Goal: Register for event/course

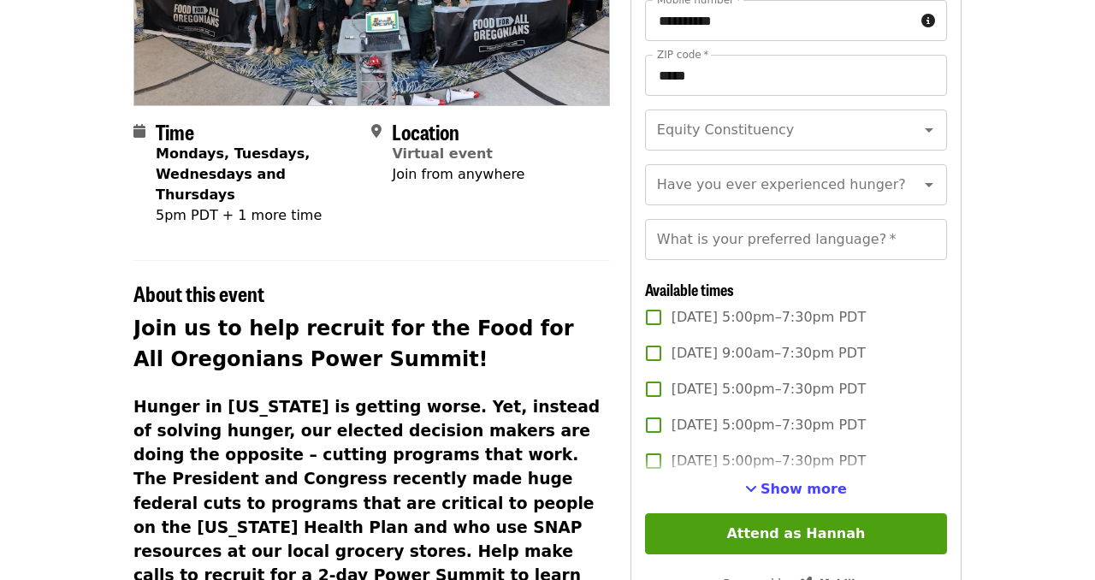
scroll to position [274, 0]
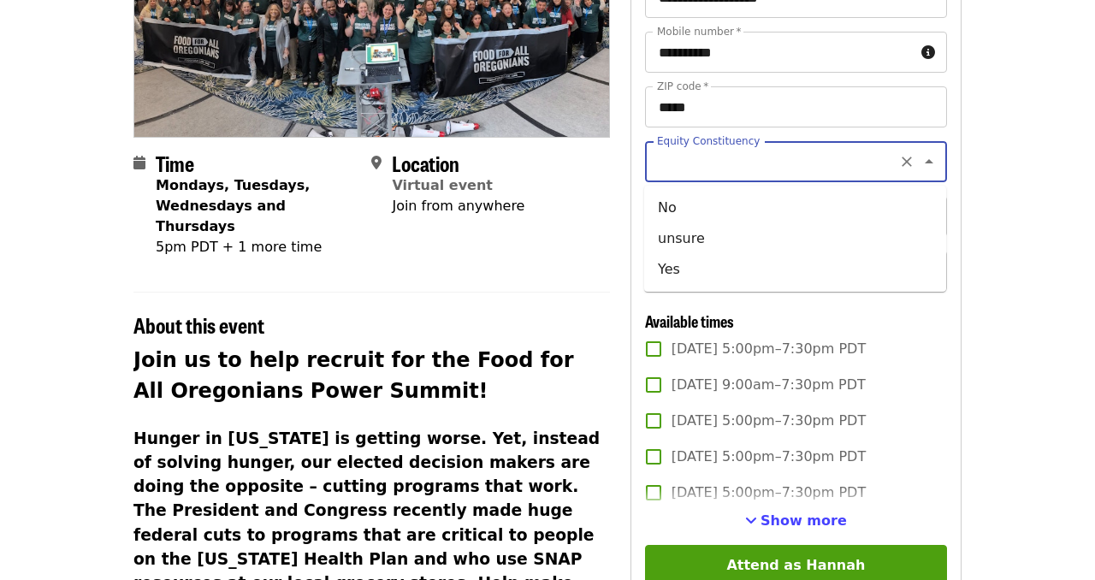
click at [773, 162] on input "Equity Constituency" at bounding box center [775, 161] width 233 height 33
click at [731, 255] on li "Yes" at bounding box center [795, 269] width 302 height 31
type input "***"
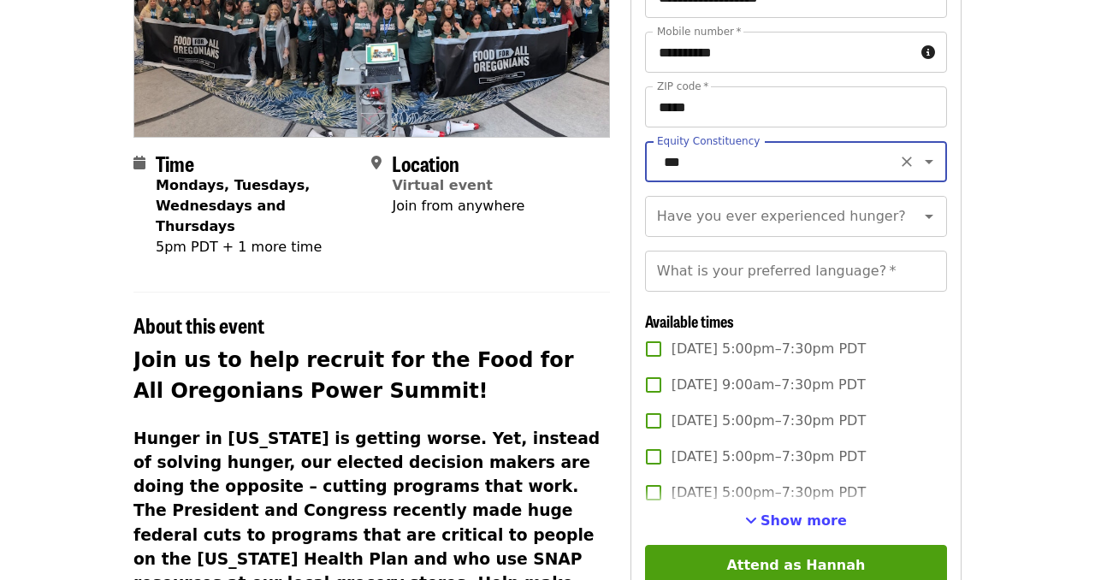
click at [1022, 175] on article "Food for all Power Summit: Recruitment phone bank Virtual Phone Bank Time Monda…" at bounding box center [547, 458] width 1095 height 1314
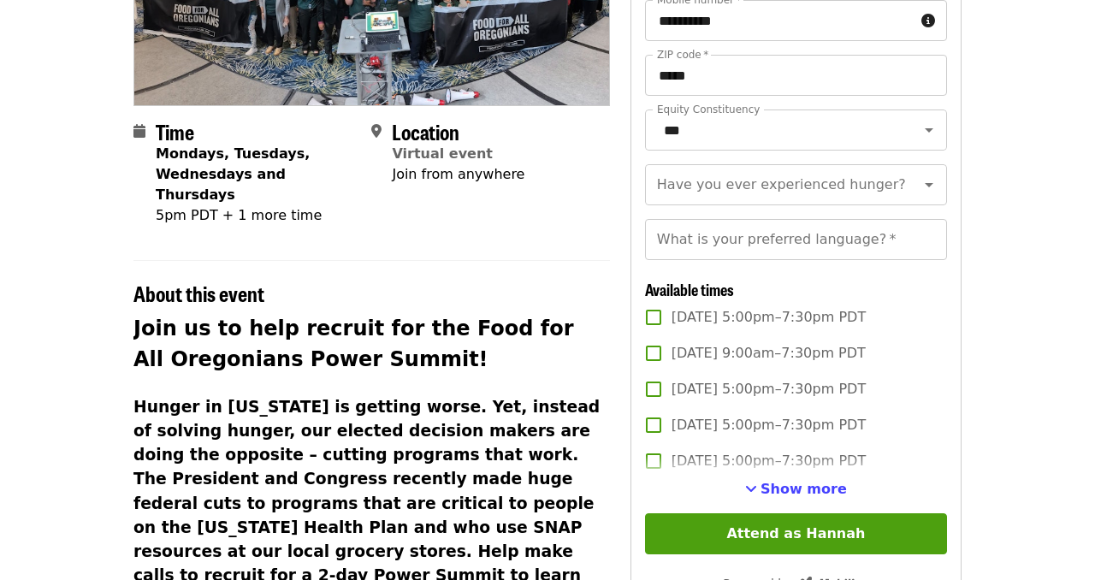
scroll to position [308, 0]
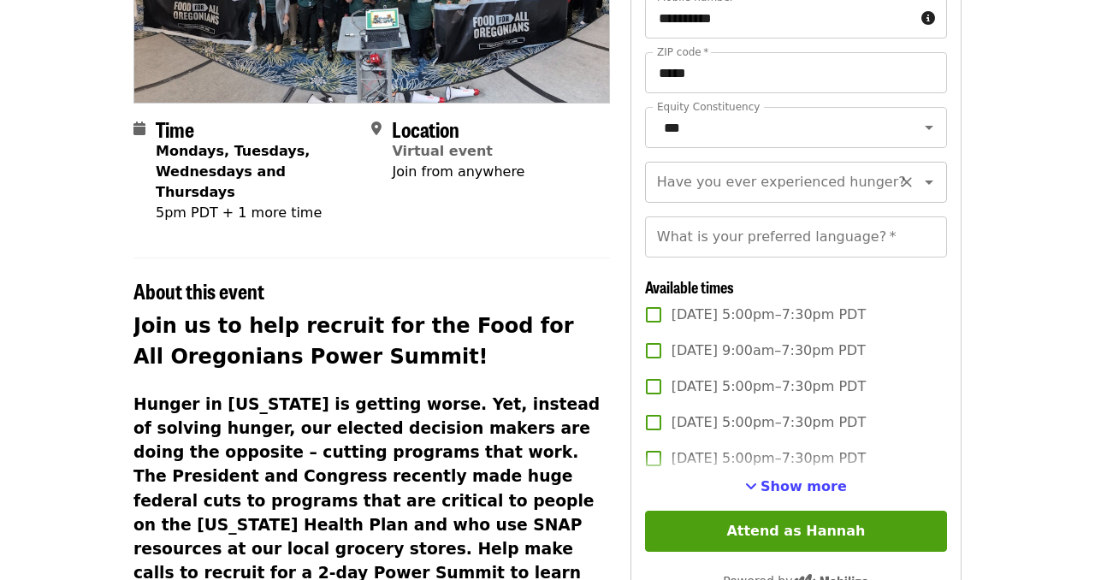
click at [919, 178] on icon "Open" at bounding box center [929, 182] width 21 height 21
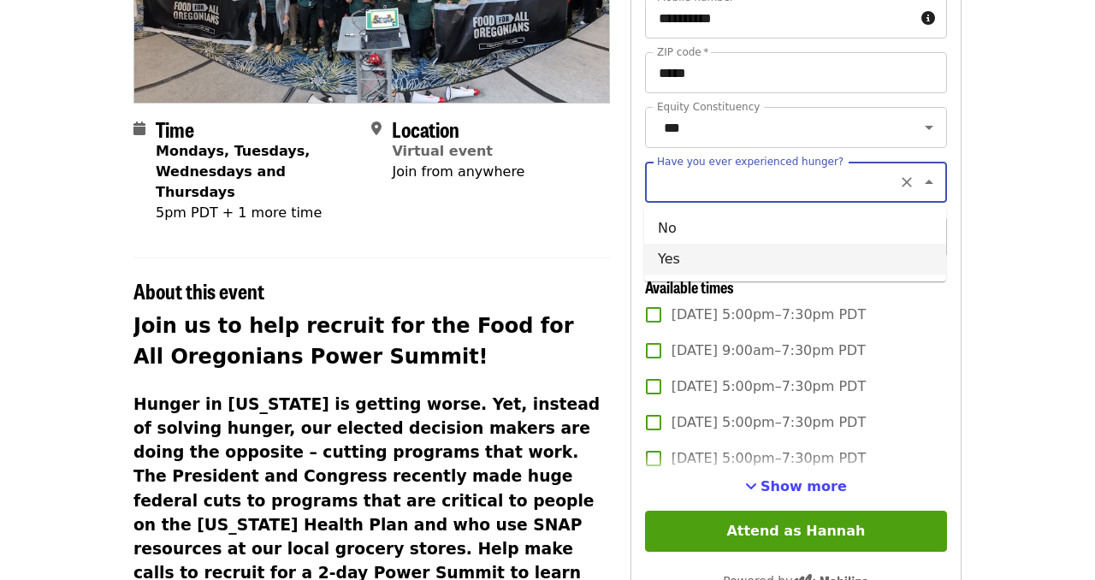
click at [792, 261] on li "Yes" at bounding box center [795, 259] width 302 height 31
type input "***"
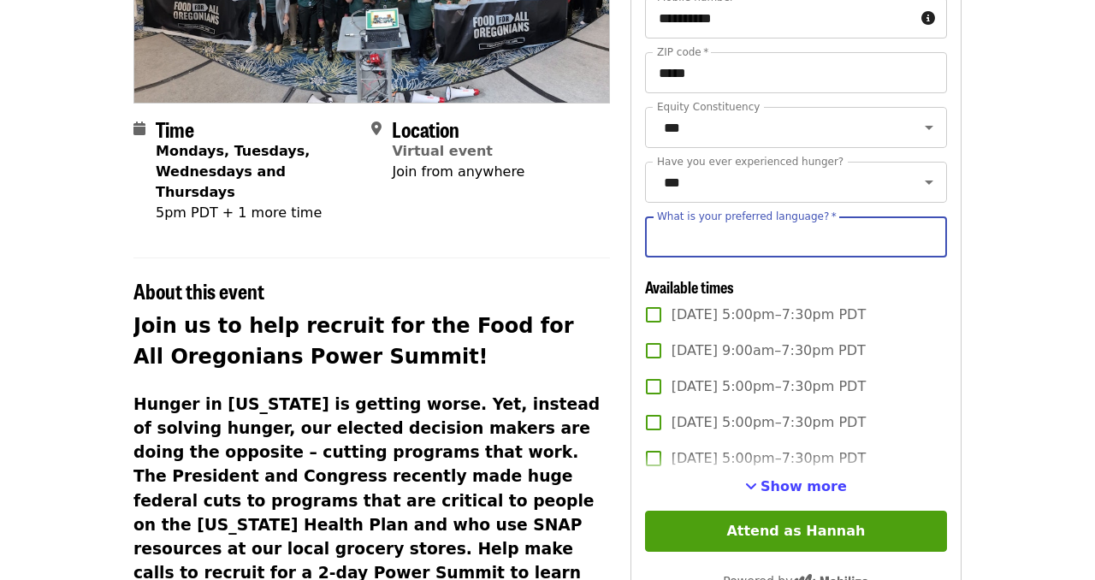
click at [791, 239] on input "What is your preferred language?   *" at bounding box center [796, 236] width 302 height 41
type input "*******"
click at [849, 313] on span "[DATE] 5:00pm–7:30pm PDT" at bounding box center [769, 315] width 194 height 21
click at [831, 339] on label "[DATE] 9:00am–7:30pm PDT" at bounding box center [785, 351] width 298 height 36
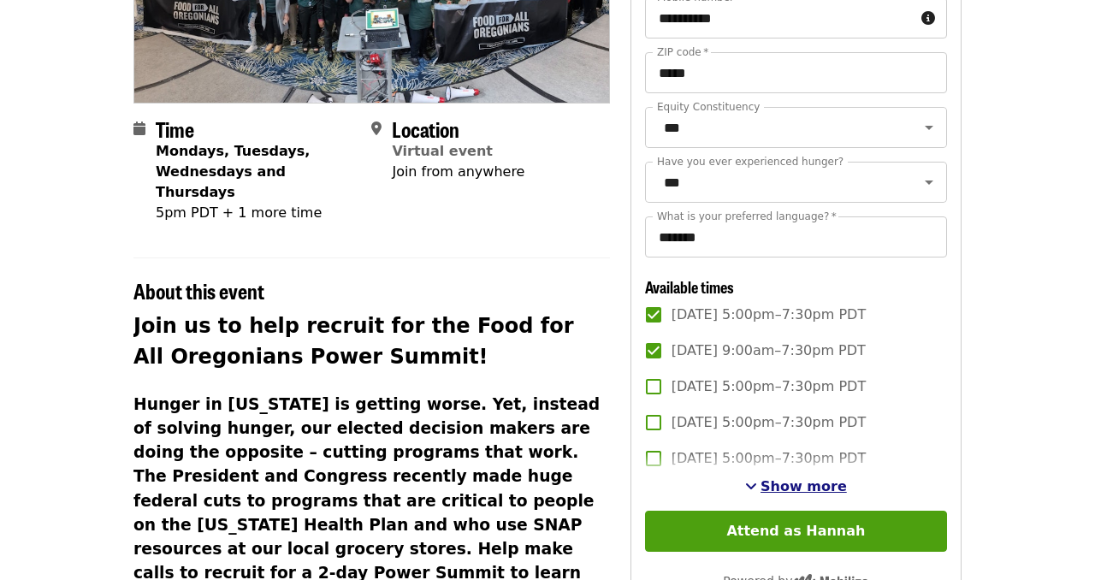
click at [768, 489] on span "Show more" at bounding box center [804, 486] width 86 height 16
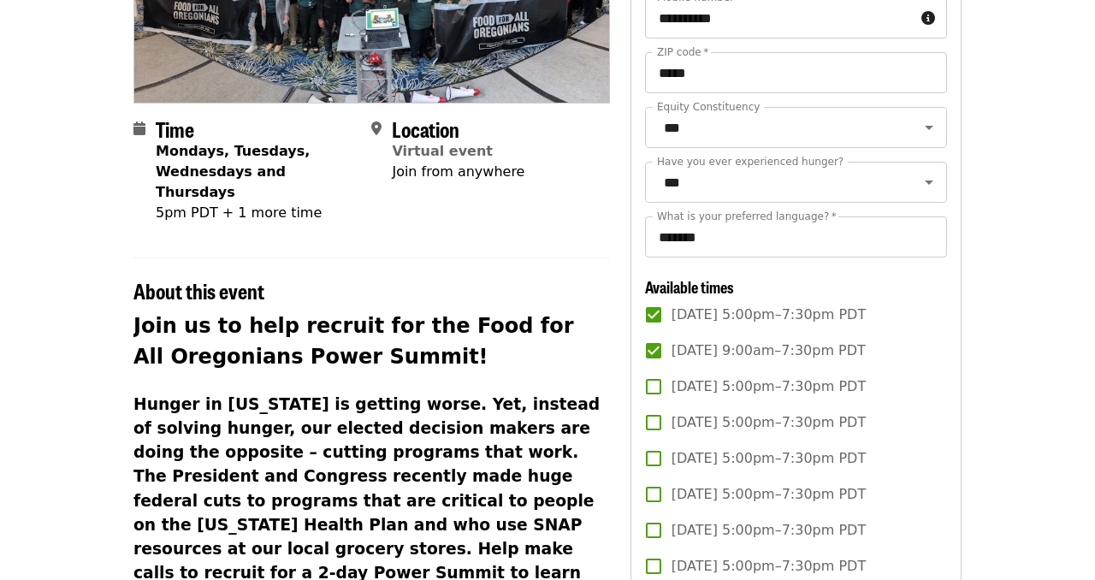
click at [796, 345] on span "[DATE] 9:00am–7:30pm PDT" at bounding box center [769, 351] width 194 height 21
click at [821, 385] on span "[DATE] 5:00pm–7:30pm PDT" at bounding box center [769, 386] width 194 height 21
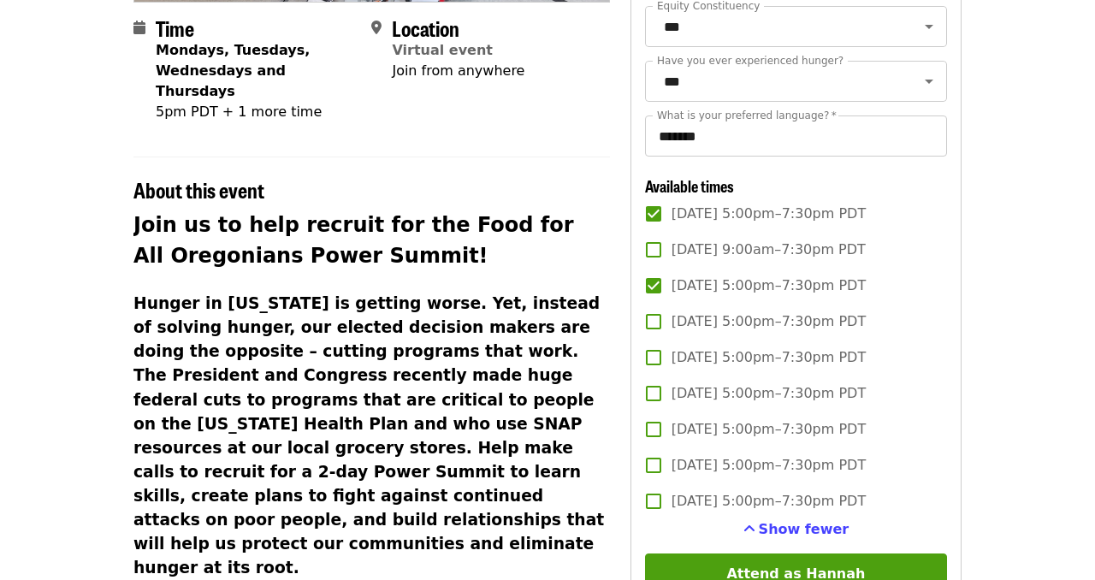
scroll to position [411, 0]
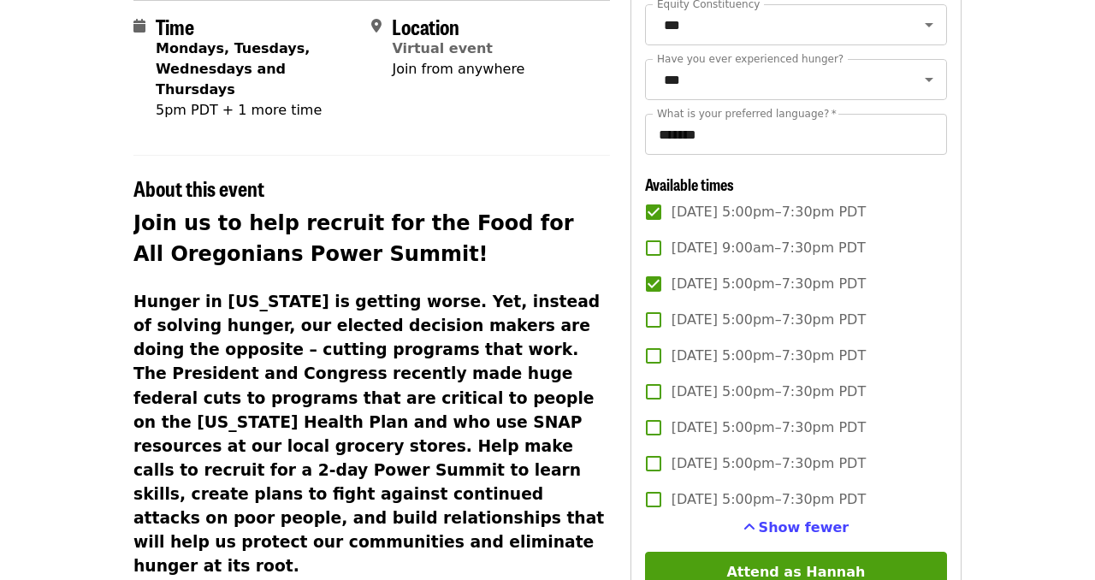
click at [850, 322] on span "[DATE] 5:00pm–7:30pm PDT" at bounding box center [769, 320] width 194 height 21
click at [849, 353] on span "[DATE] 5:00pm–7:30pm PDT" at bounding box center [769, 356] width 194 height 21
click at [847, 383] on span "[DATE] 5:00pm–7:30pm PDT" at bounding box center [769, 392] width 194 height 21
click at [840, 415] on label "[DATE] 5:00pm–7:30pm PDT" at bounding box center [785, 428] width 298 height 36
click at [824, 459] on span "[DATE] 5:00pm–7:30pm PDT" at bounding box center [769, 463] width 194 height 21
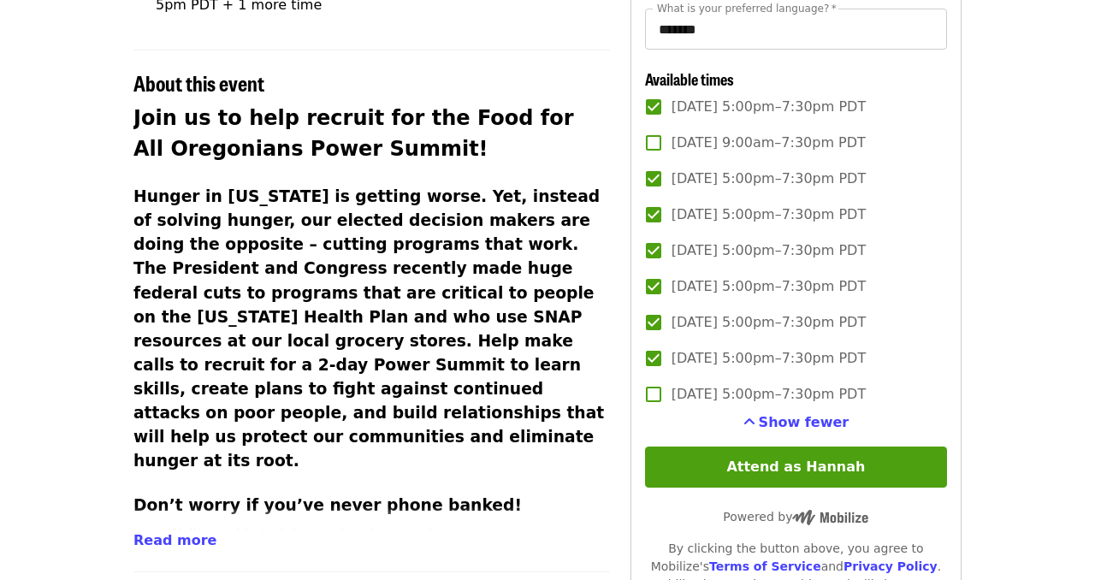
scroll to position [548, 0]
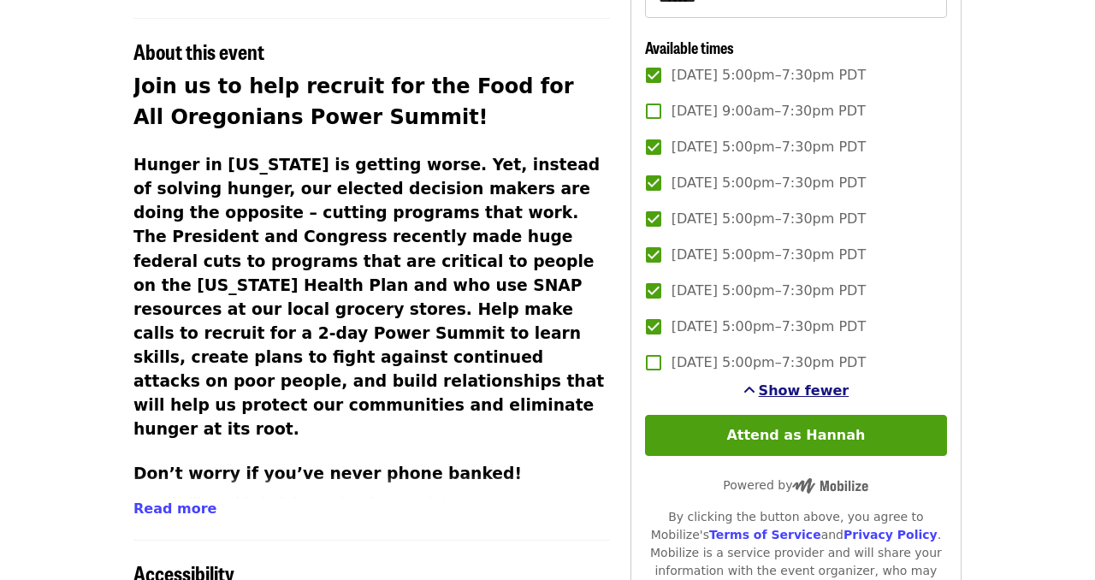
click at [807, 394] on span "Show fewer" at bounding box center [804, 390] width 91 height 16
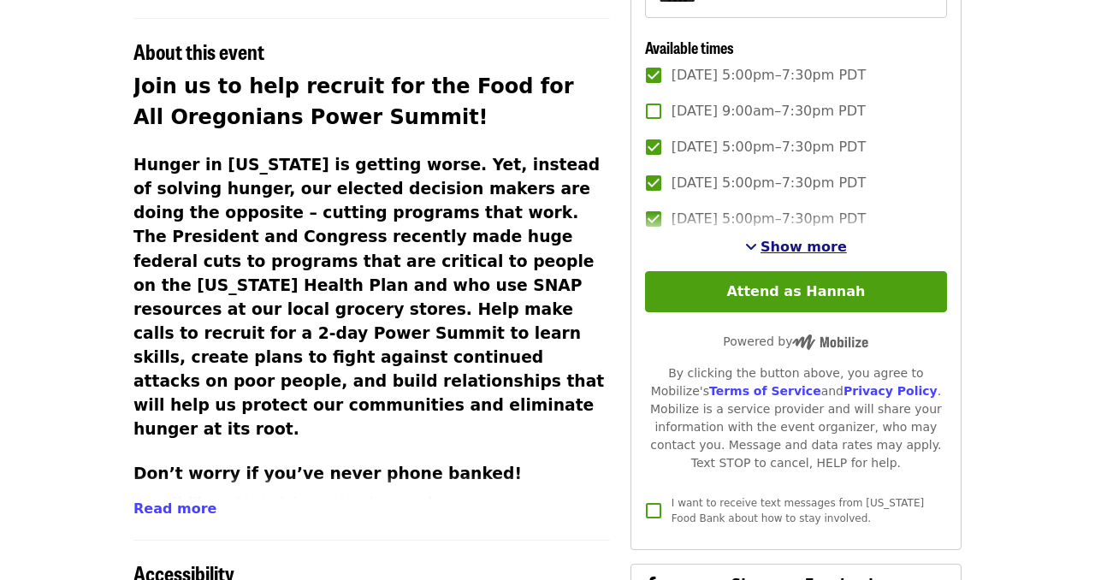
click at [833, 240] on span "Show more" at bounding box center [804, 247] width 86 height 16
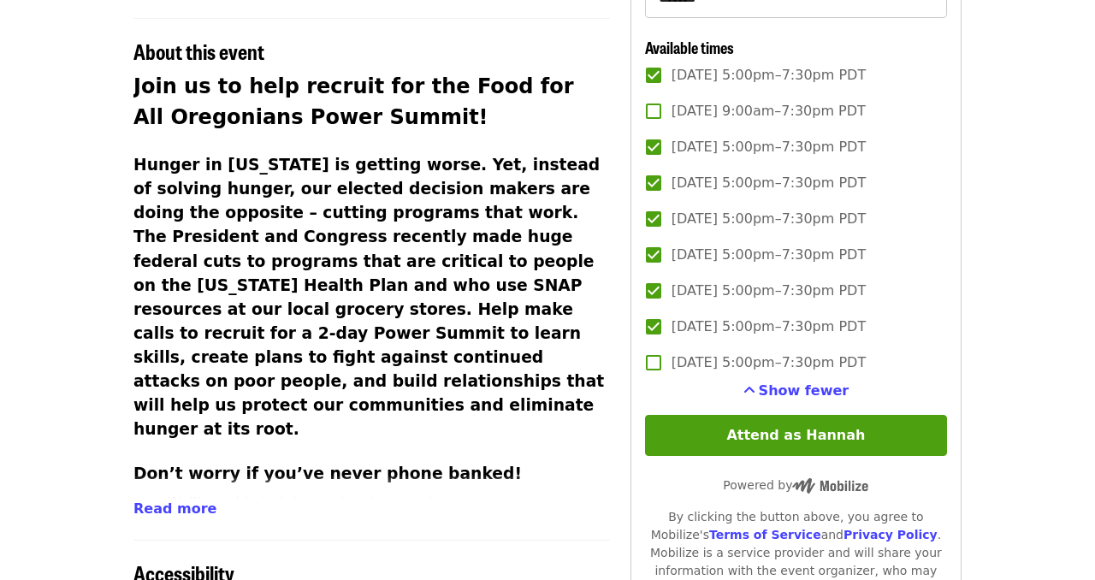
click at [768, 350] on label "[DATE] 5:00pm–7:30pm PDT" at bounding box center [785, 363] width 298 height 36
click at [147, 501] on span "Read more" at bounding box center [174, 509] width 83 height 16
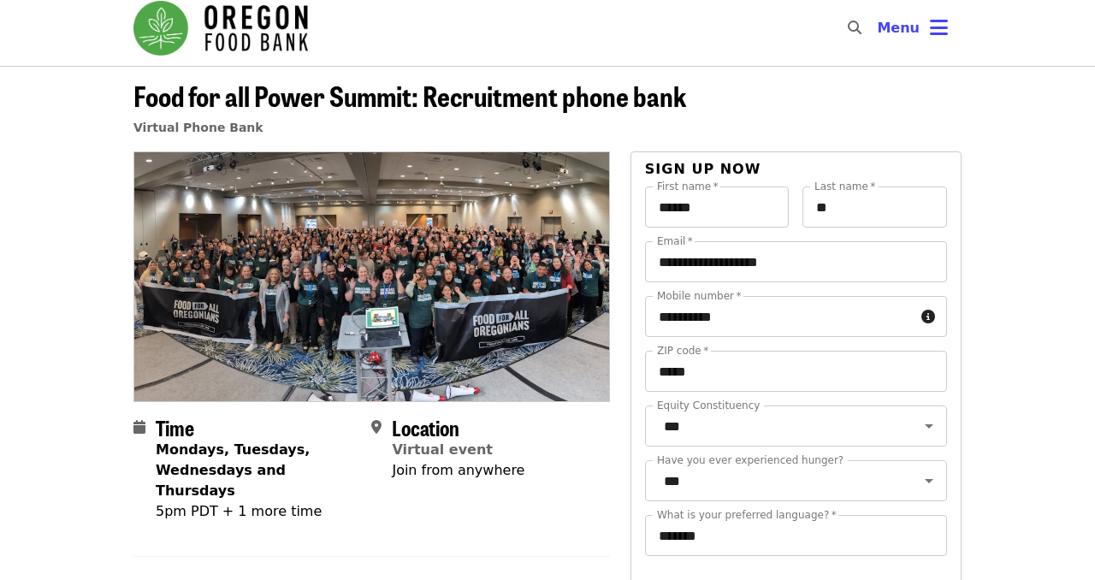
scroll to position [0, 0]
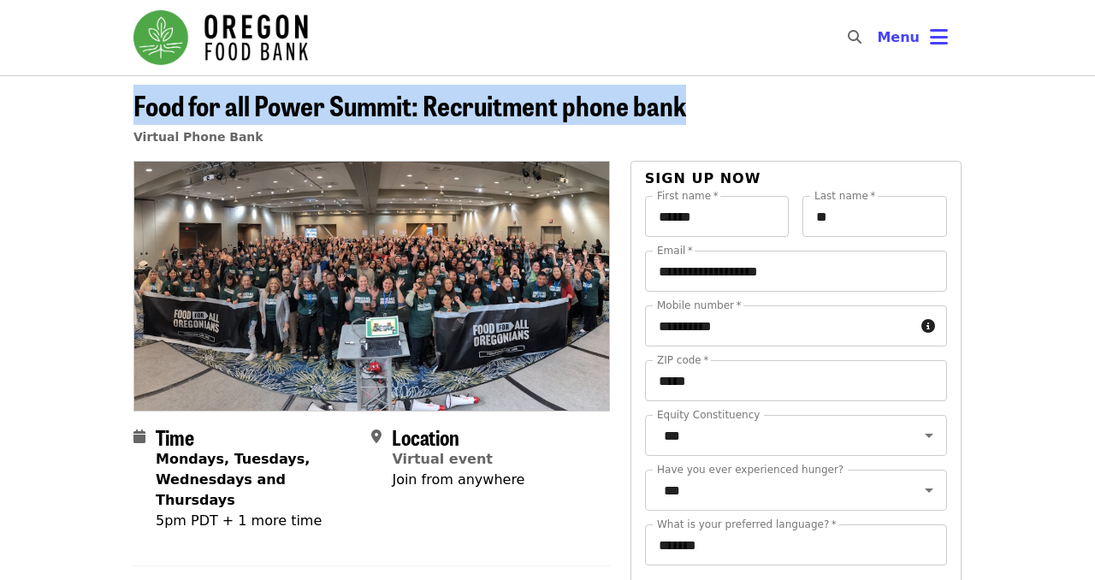
drag, startPoint x: 723, startPoint y: 117, endPoint x: 86, endPoint y: 112, distance: 637.4
click at [86, 112] on header "Food for all Power Summit: Recruitment phone bank Virtual Phone Bank" at bounding box center [547, 118] width 1095 height 86
copy span "Food for all Power Summit: Recruitment phone bank"
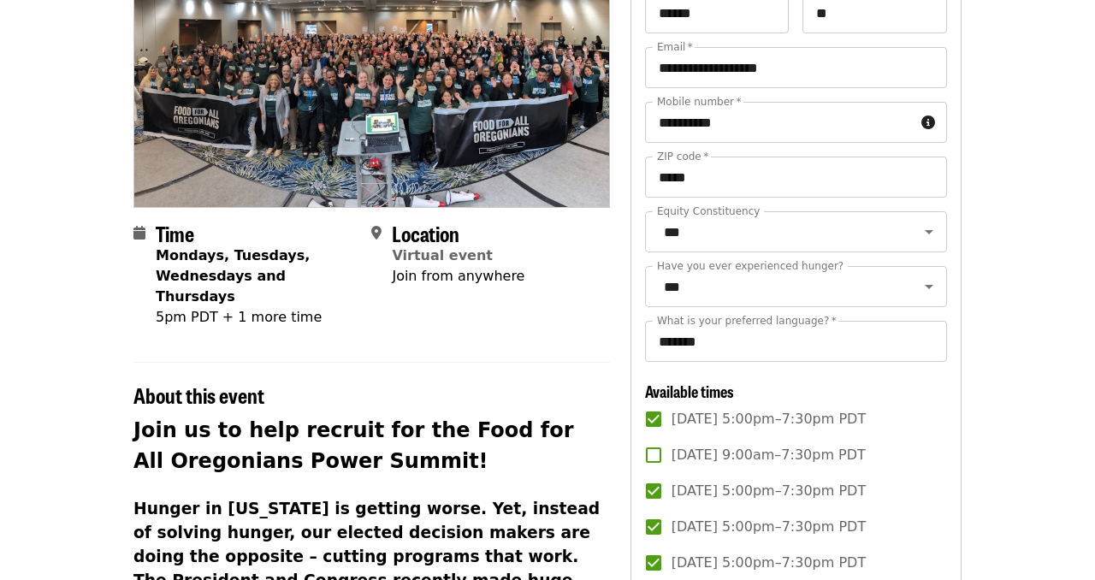
scroll to position [205, 0]
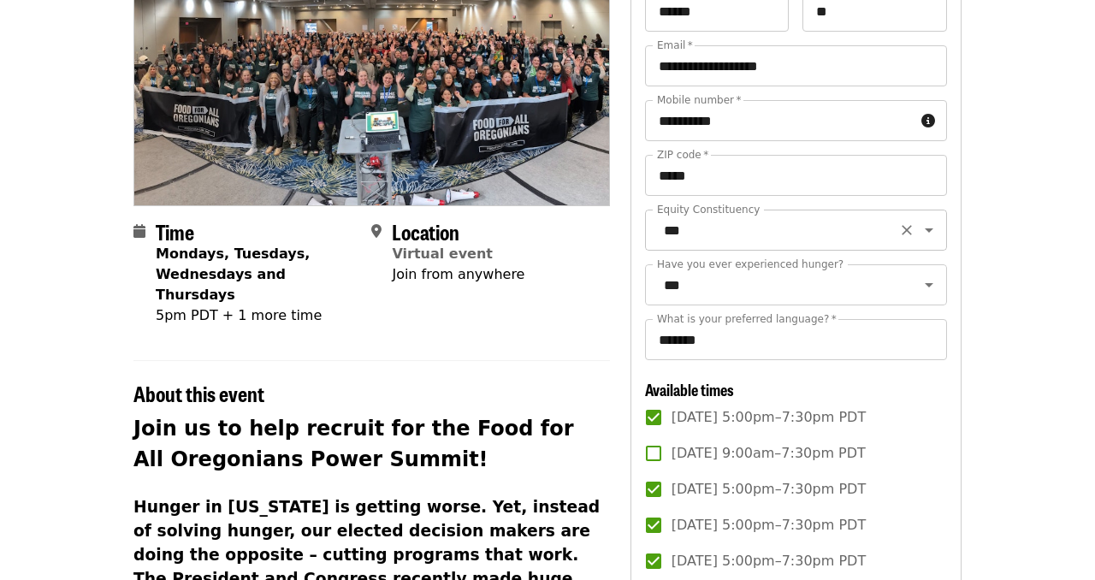
drag, startPoint x: 752, startPoint y: 211, endPoint x: 656, endPoint y: 209, distance: 95.9
click at [656, 209] on div "**********" at bounding box center [796, 503] width 302 height 1024
click at [515, 382] on h2 "About this event" at bounding box center [371, 394] width 477 height 25
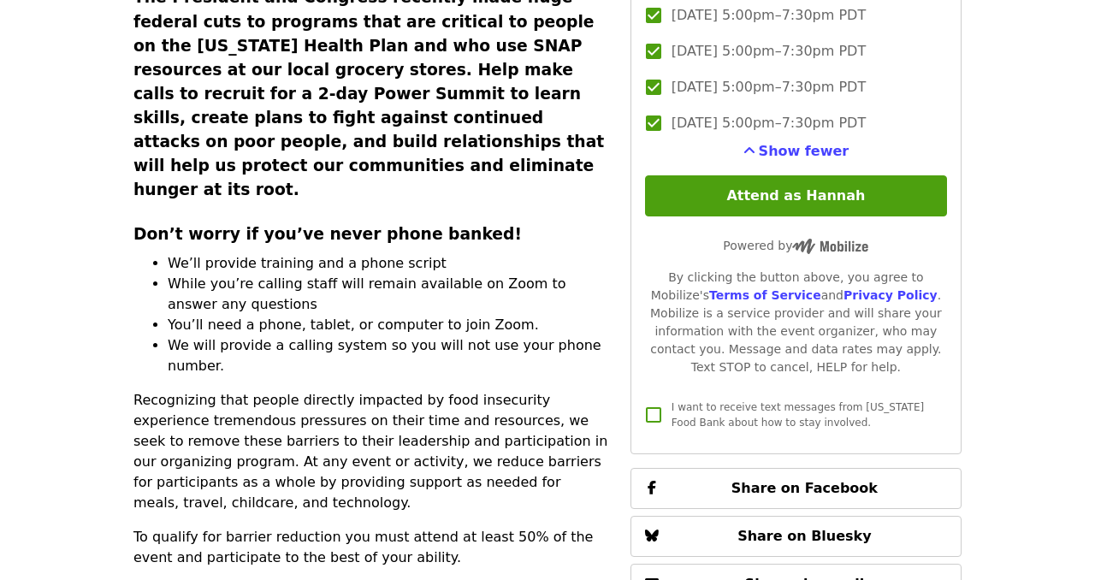
scroll to position [821, 0]
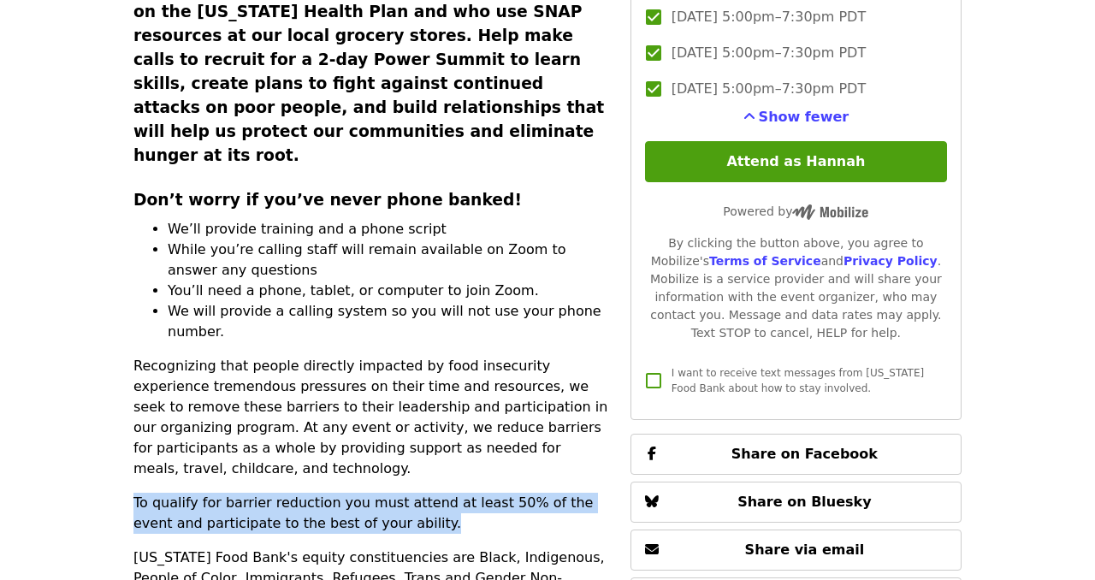
drag, startPoint x: 420, startPoint y: 419, endPoint x: 88, endPoint y: 399, distance: 332.6
click at [88, 399] on article "Food for all Power Summit: Recruitment phone bank Virtual Phone Bank Time Monda…" at bounding box center [547, 64] width 1095 height 1621
copy p "To qualify for barrier reduction you must attend at least 50% of the event and …"
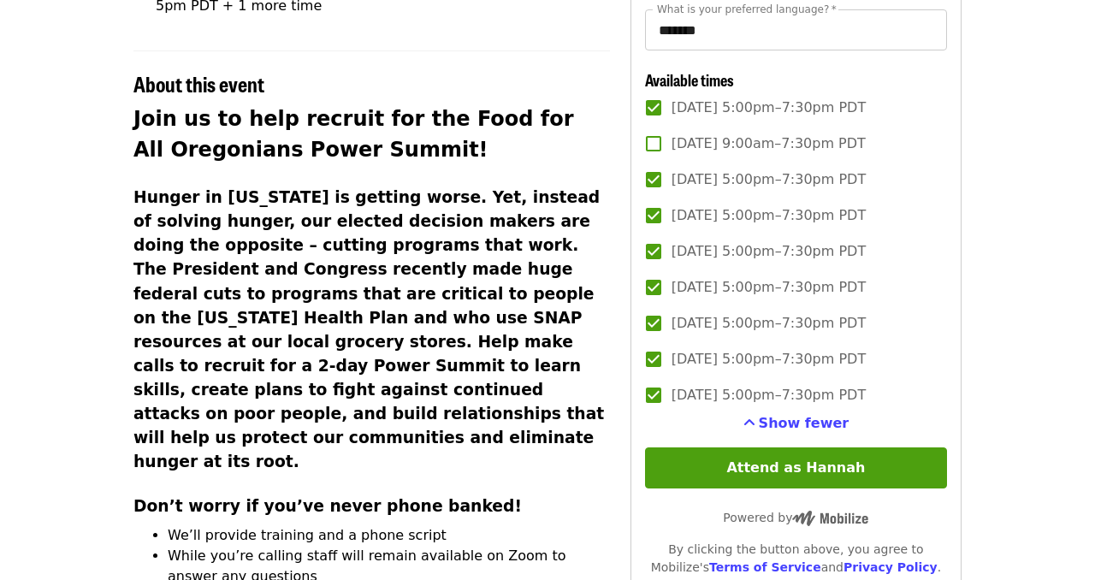
scroll to position [513, 0]
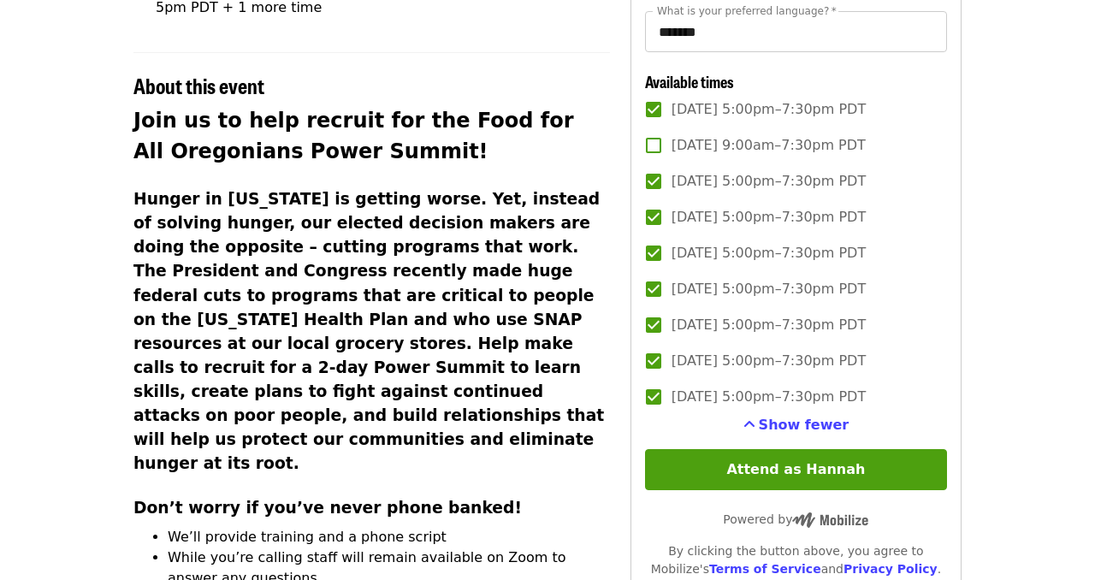
drag, startPoint x: 631, startPoint y: 101, endPoint x: 914, endPoint y: 398, distance: 410.3
click at [914, 398] on div "**********" at bounding box center [796, 187] width 331 height 1081
copy div "[DATE] 5:00pm–7:30pm PDT [DATE] 9:00am–7:30pm PDT [DATE] 5:00pm–7:30pm PDT [DAT…"
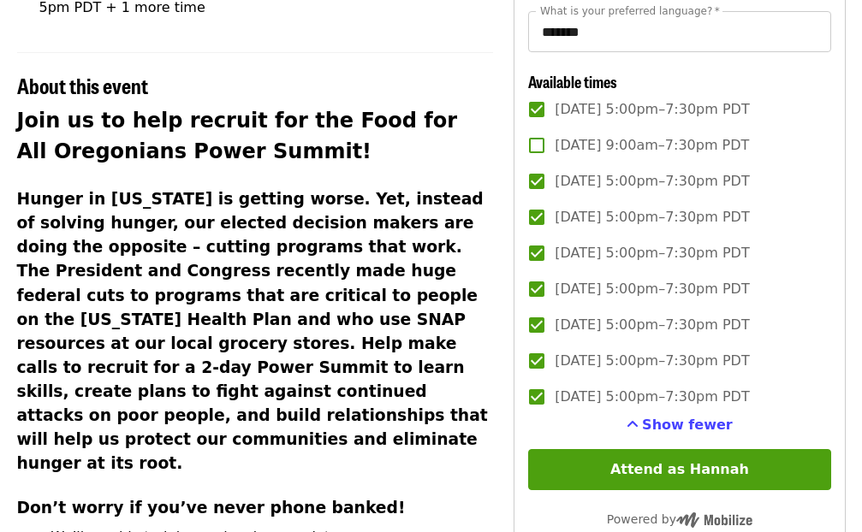
click at [489, 413] on div "Join us to help recruit for the Food for All Oregonians Power Summit! Hunger in…" at bounding box center [255, 511] width 477 height 812
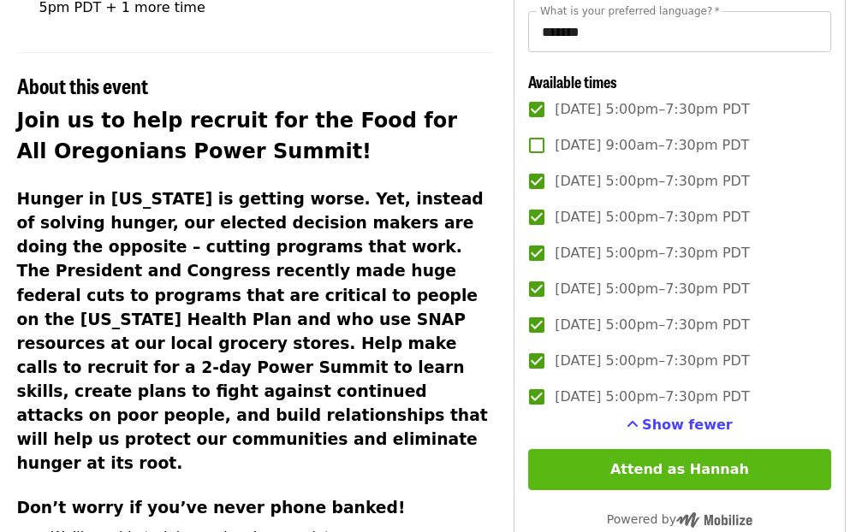
click at [586, 477] on button "Attend as Hannah" at bounding box center [679, 469] width 302 height 41
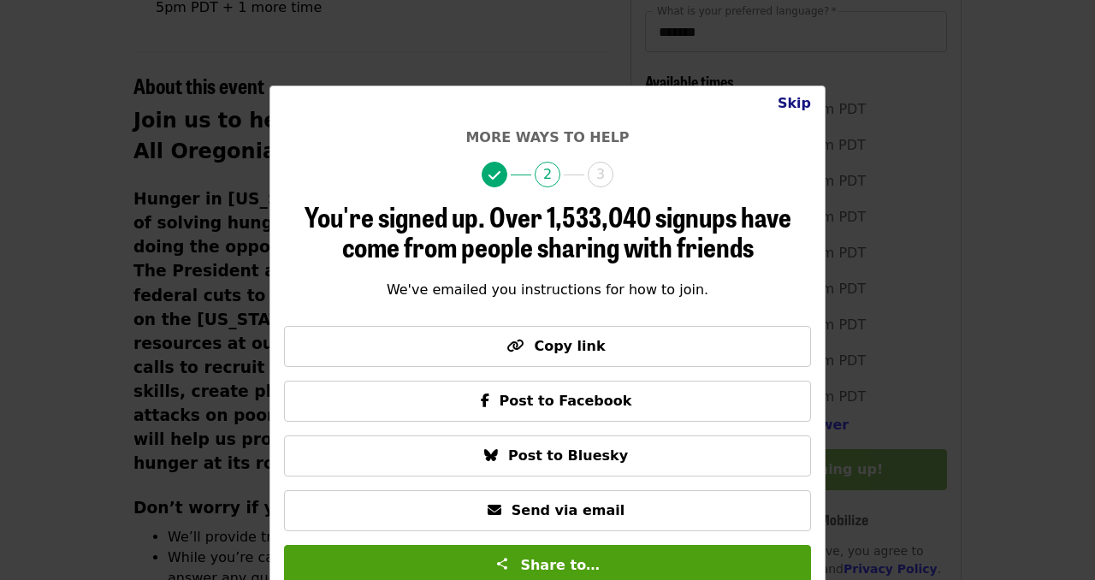
click at [797, 107] on button "Skip" at bounding box center [794, 103] width 61 height 34
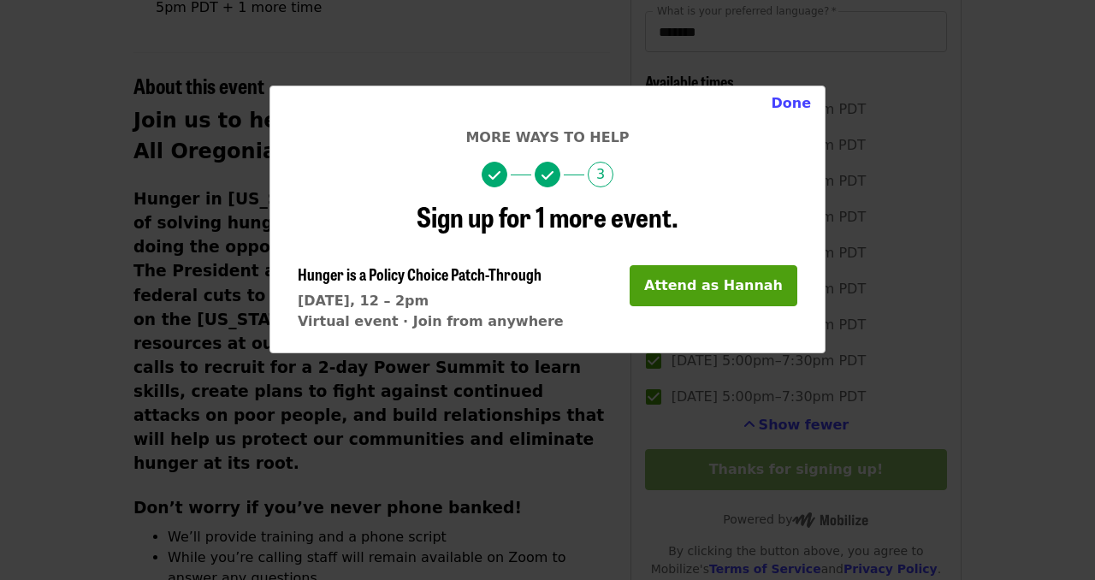
click at [516, 274] on span "Hunger is a Policy Choice Patch-Through" at bounding box center [420, 274] width 244 height 22
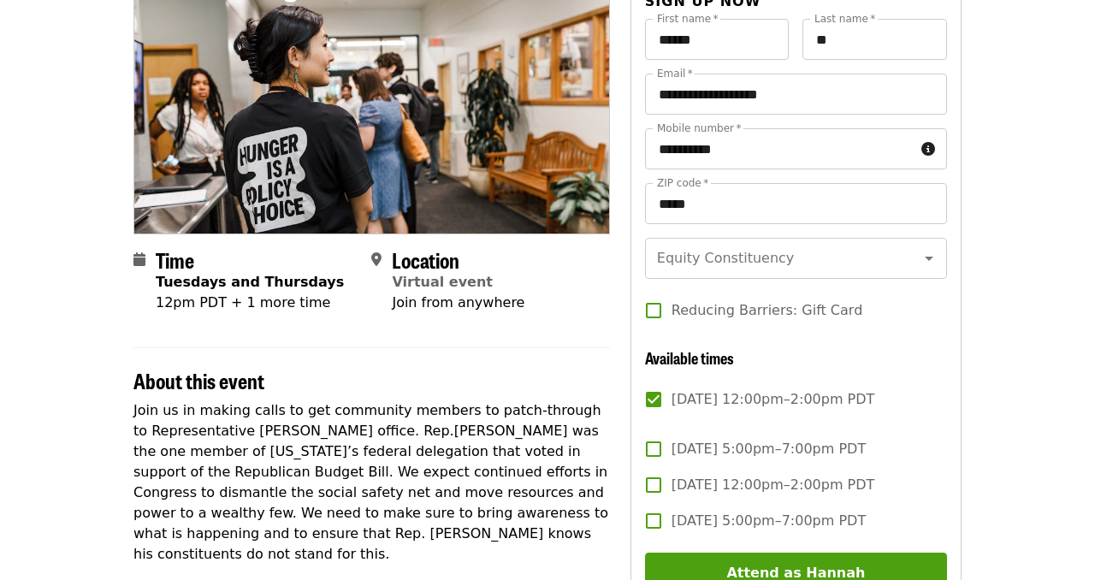
scroll to position [171, 0]
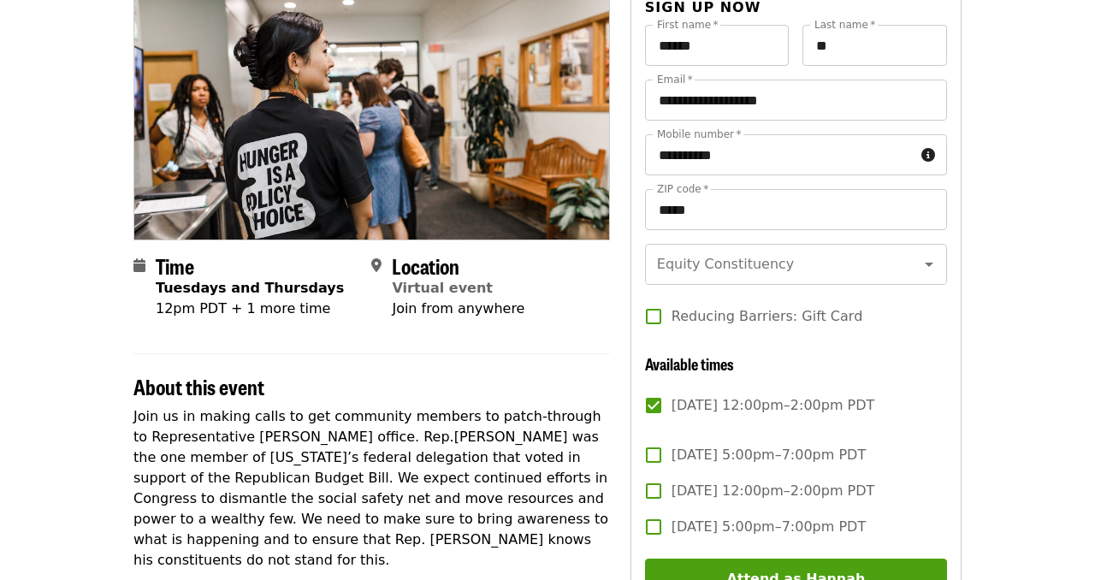
click at [687, 458] on span "[DATE] 5:00pm–7:00pm PDT" at bounding box center [769, 455] width 194 height 21
click at [679, 485] on span "[DATE] 12:00pm–2:00pm PDT" at bounding box center [774, 491] width 204 height 21
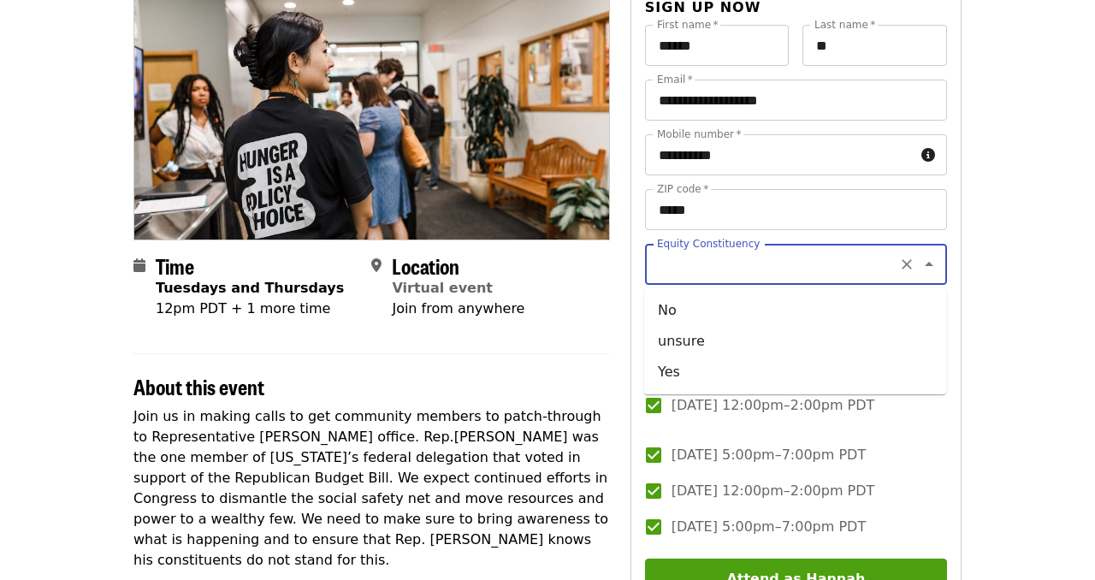
click at [690, 273] on div "Equity Constituency Equity Constituency" at bounding box center [796, 264] width 302 height 41
click at [673, 365] on li "Yes" at bounding box center [795, 372] width 302 height 31
type input "***"
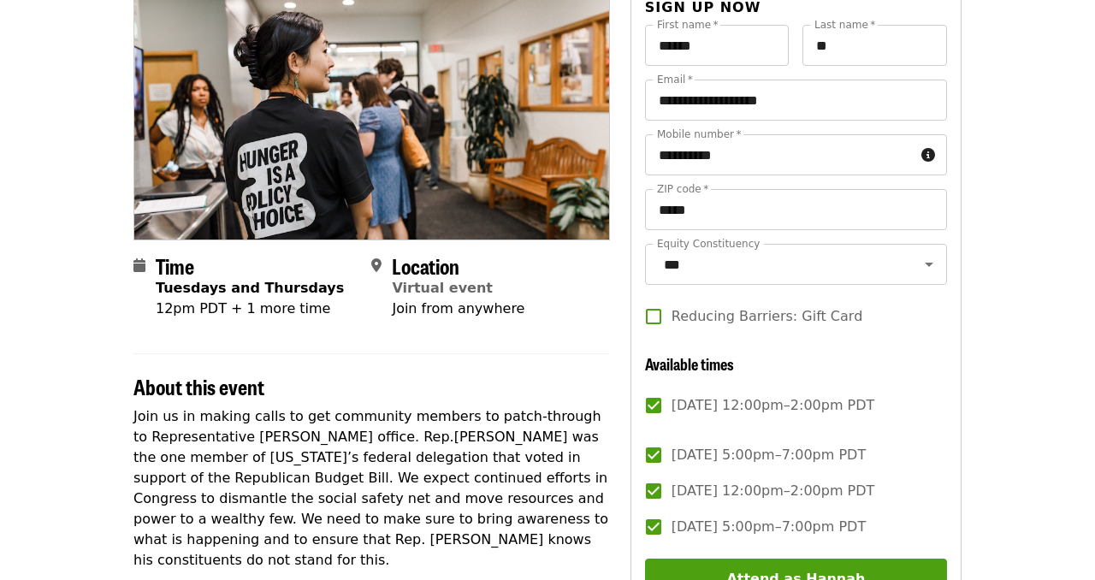
click at [675, 327] on label "Reducing Barriers: Gift Card" at bounding box center [785, 317] width 298 height 36
click at [524, 353] on div "Time Tuesdays and Thursdays 12pm PDT + 1 more time Location Virtual event Join …" at bounding box center [371, 539] width 477 height 1099
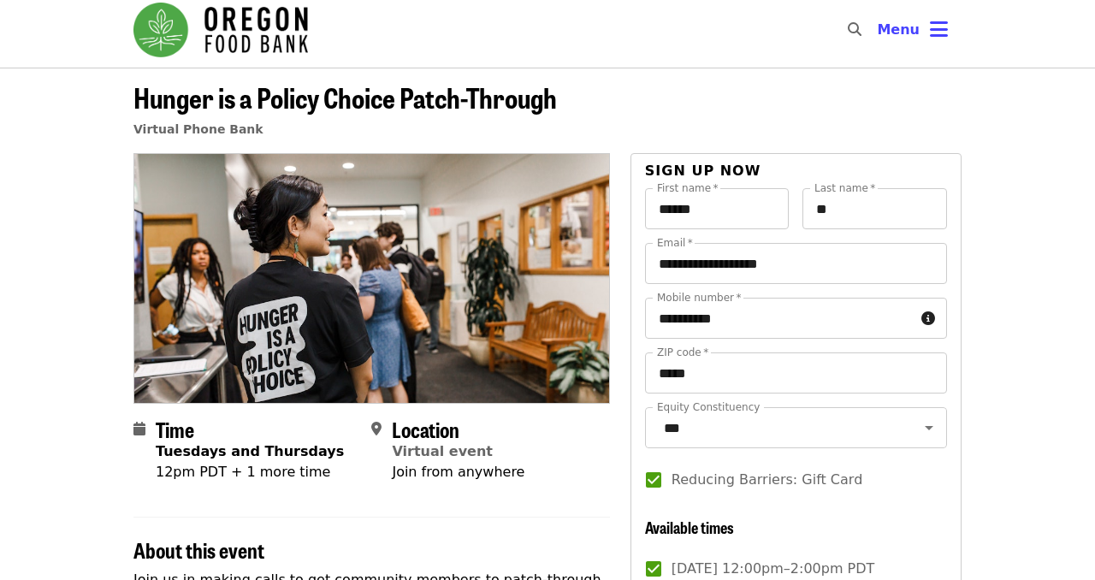
scroll to position [0, 0]
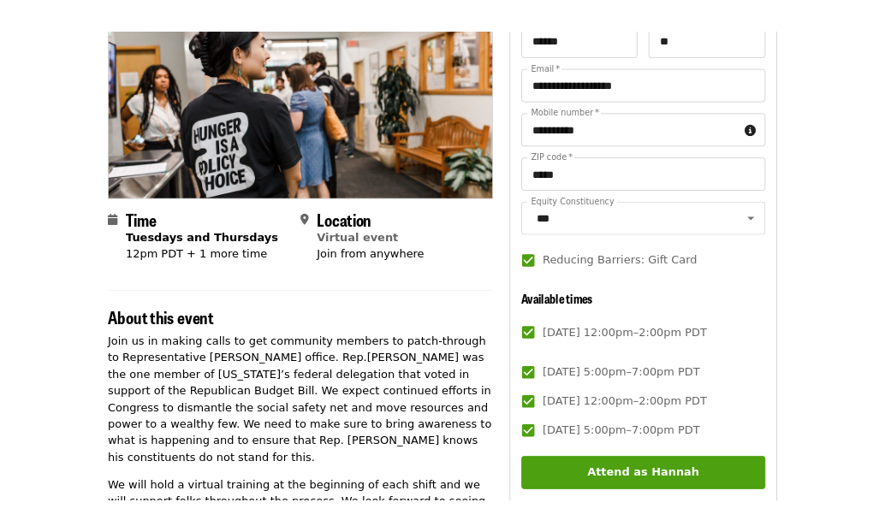
scroll to position [205, 0]
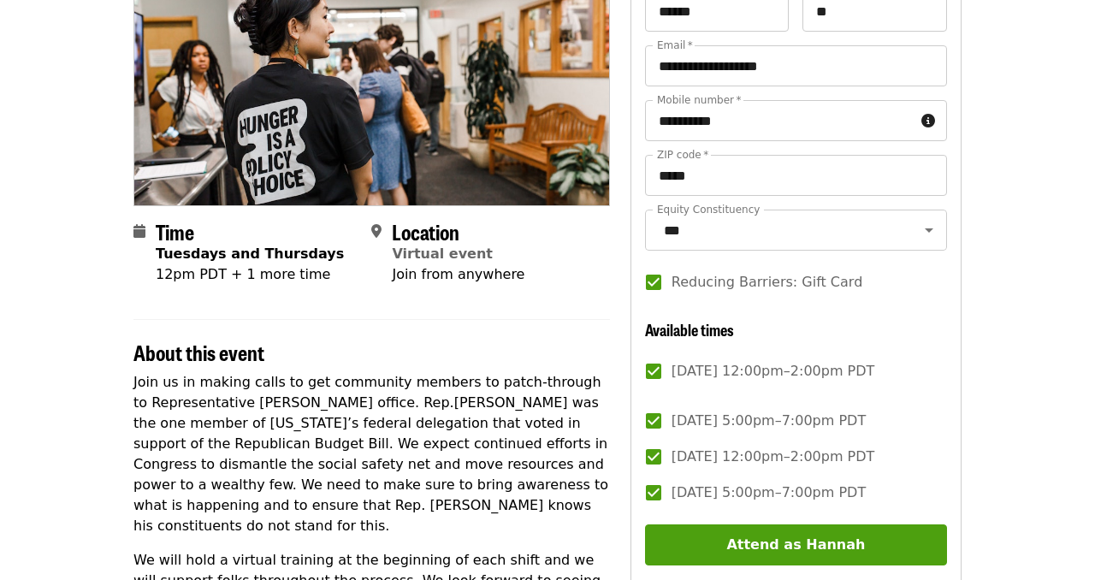
drag, startPoint x: 902, startPoint y: 491, endPoint x: 672, endPoint y: 366, distance: 261.9
click at [672, 366] on div "[DATE] 12:00pm–2:00pm PDT [DATE] 5:00pm–7:00pm PDT [DATE] 12:00pm–2:00pm PDT [D…" at bounding box center [796, 431] width 302 height 157
copy div "[DATE] 12:00pm–2:00pm PDT [DATE] 5:00pm–7:00pm PDT [DATE] 12:00pm–2:00pm PDT [D…"
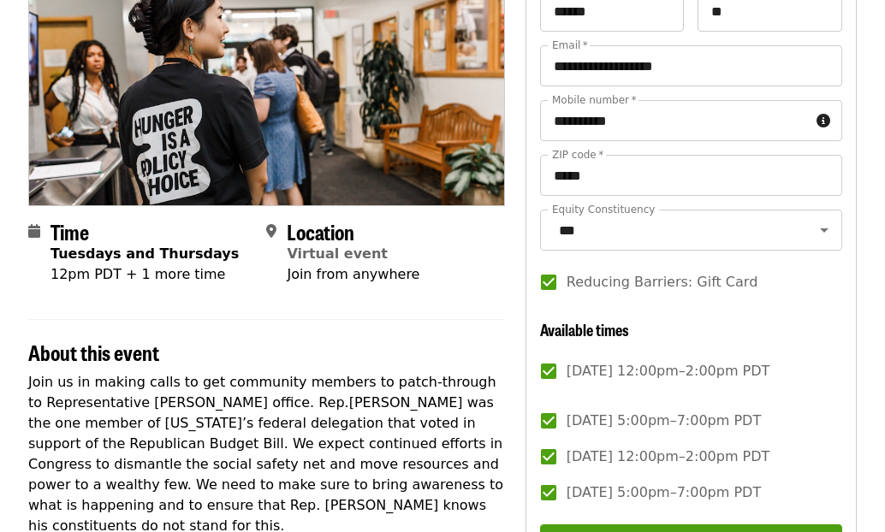
click at [469, 305] on div "Time Tuesdays and Thursdays 12pm PDT + 1 more time Location Virtual event Join …" at bounding box center [266, 505] width 477 height 1099
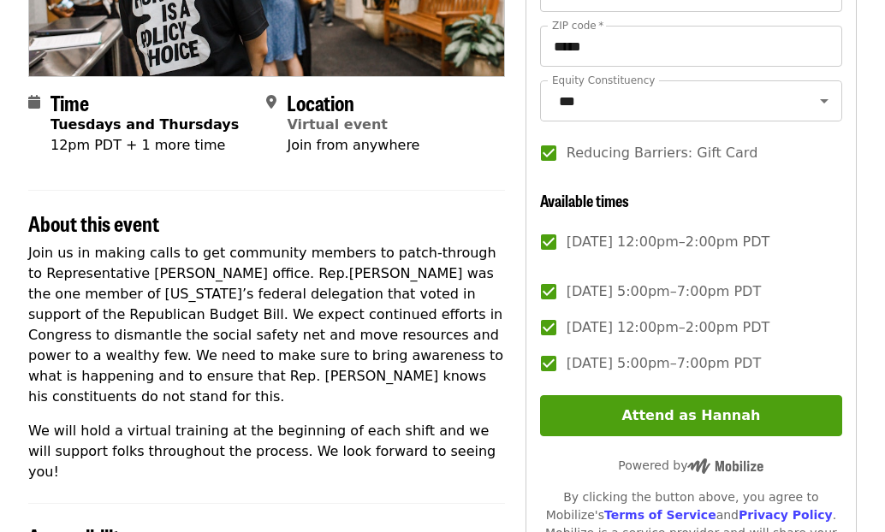
scroll to position [342, 0]
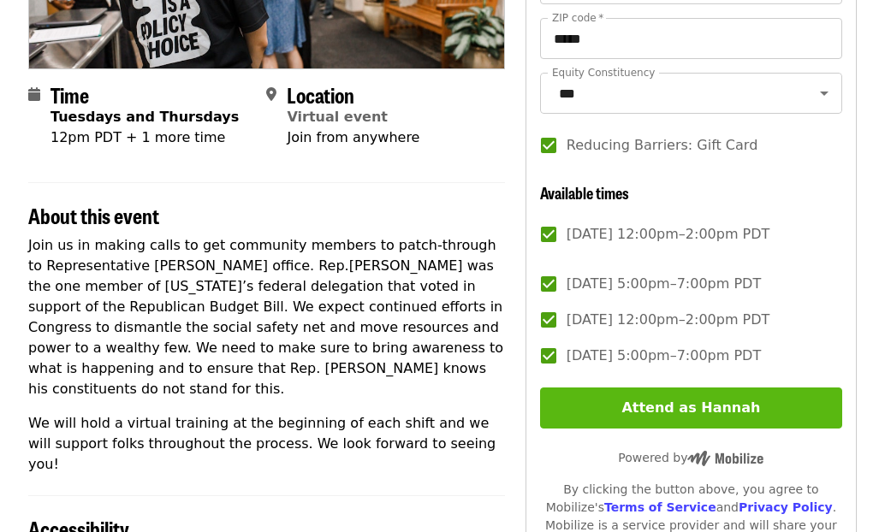
click at [681, 410] on button "Attend as Hannah" at bounding box center [691, 408] width 302 height 41
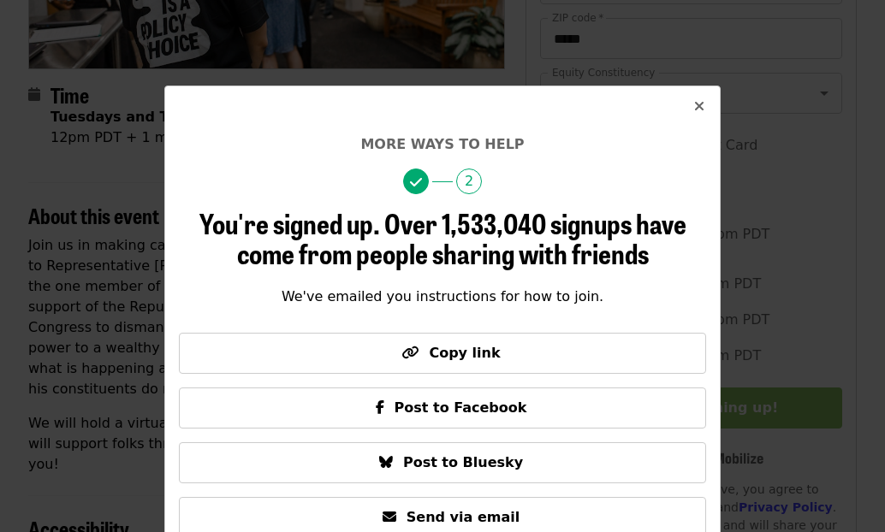
click at [667, 287] on p "We've emailed you instructions for how to join." at bounding box center [442, 297] width 527 height 21
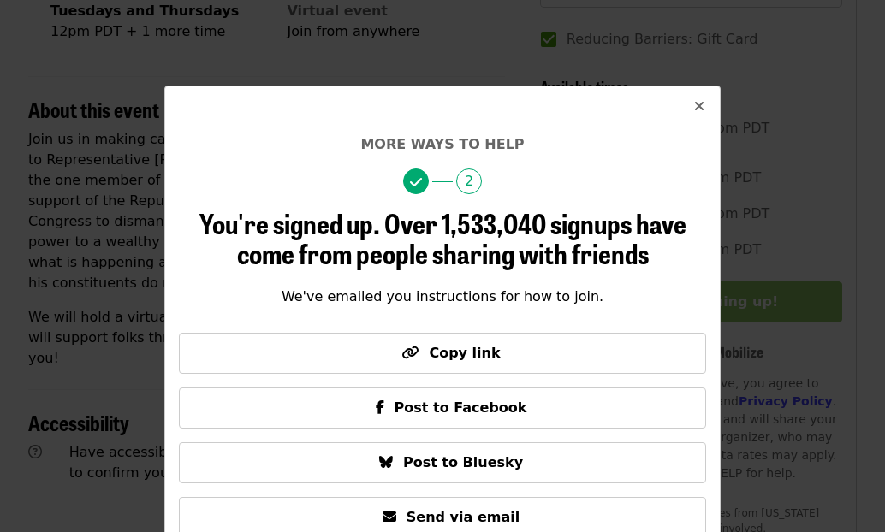
scroll to position [411, 0]
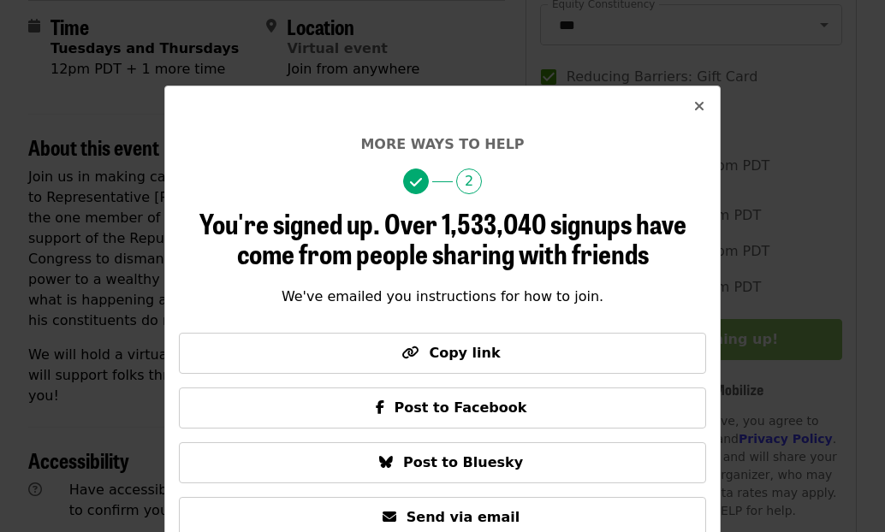
click at [636, 300] on p "We've emailed you instructions for how to join." at bounding box center [442, 297] width 527 height 21
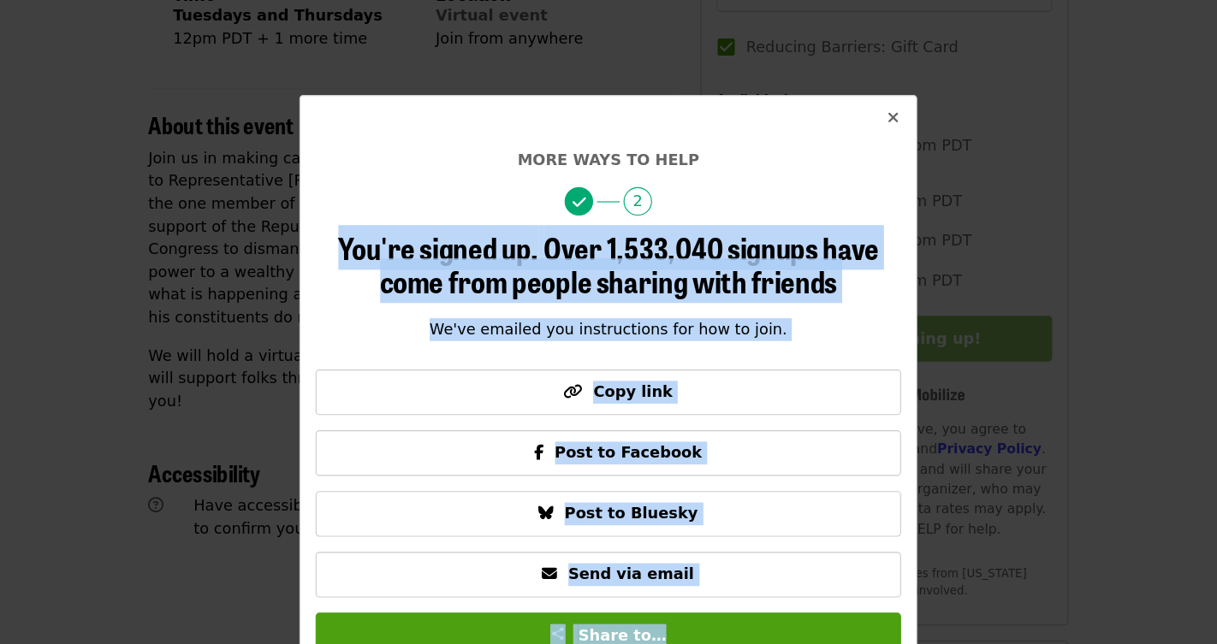
scroll to position [21, 0]
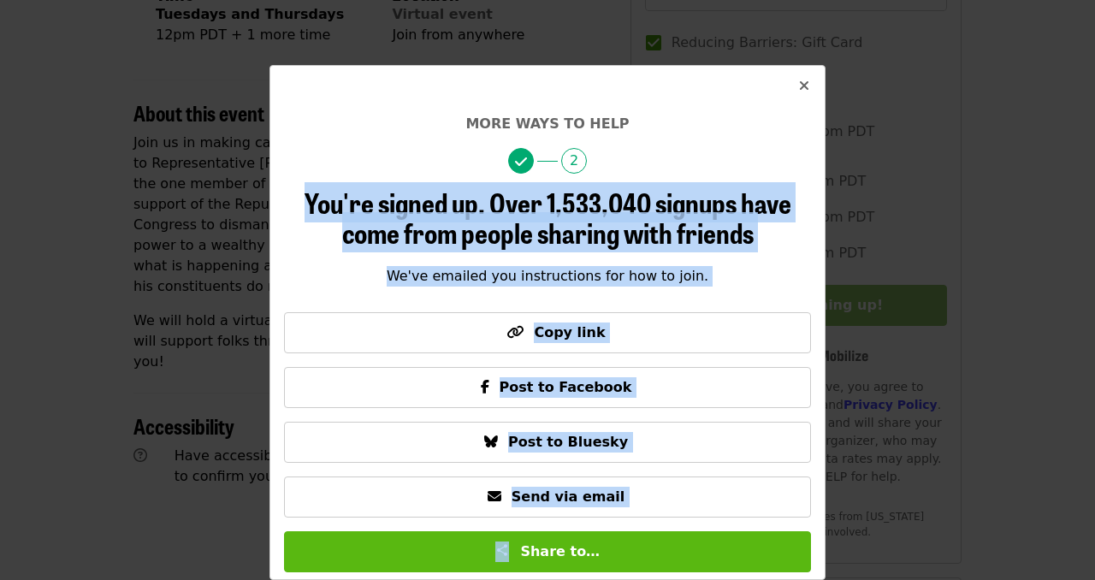
drag, startPoint x: 778, startPoint y: 181, endPoint x: 637, endPoint y: 531, distance: 378.1
click at [637, 531] on div "More ways to help 2 You're signed up. Over 1,533,040 signups have come from peo…" at bounding box center [547, 343] width 527 height 459
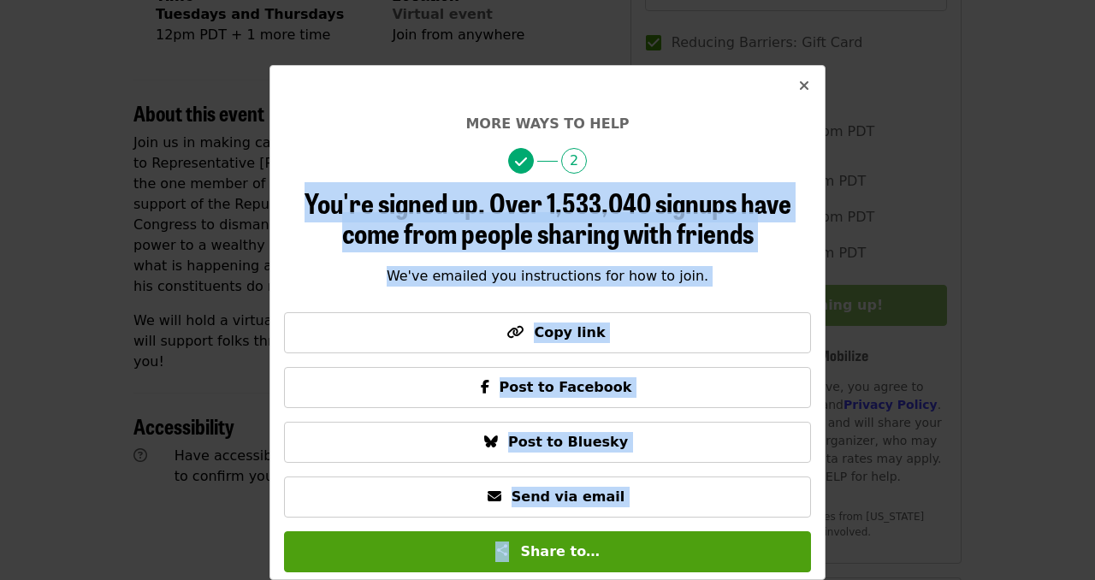
click at [759, 207] on span "Over 1,533,040 signups have come from people sharing with friends" at bounding box center [566, 217] width 449 height 70
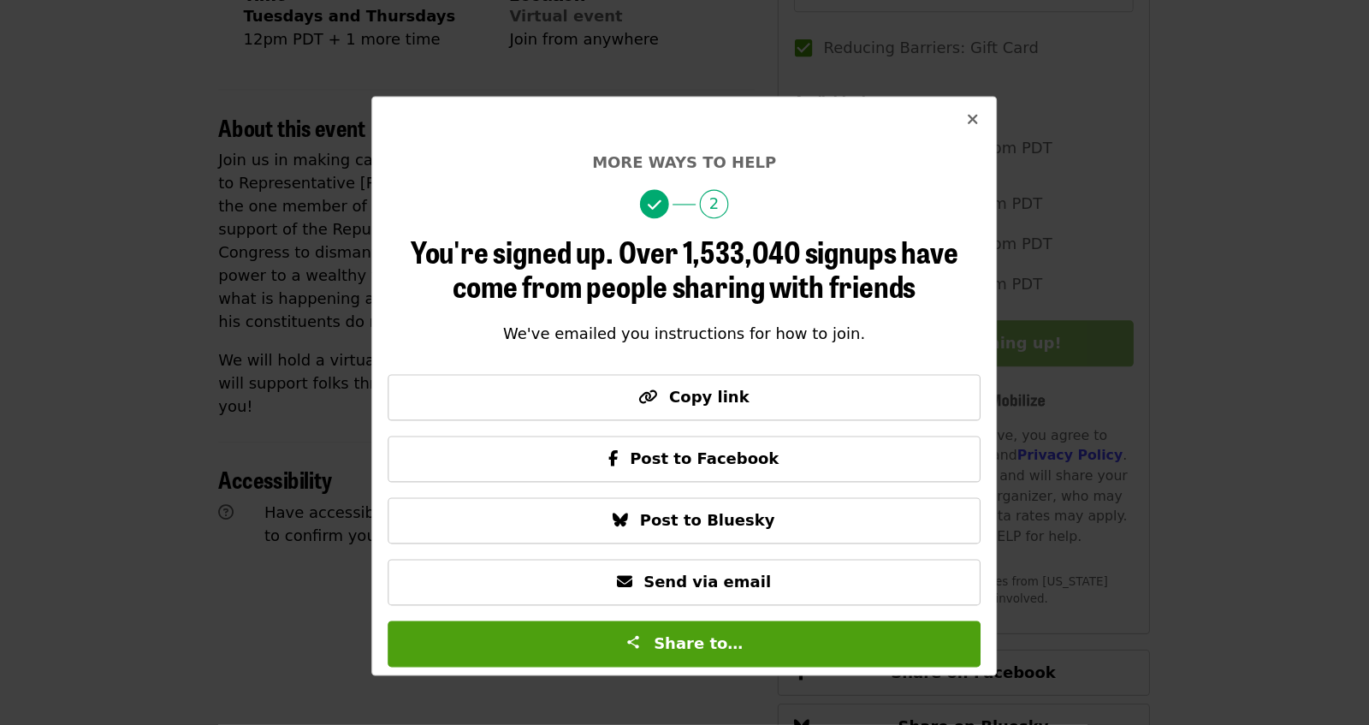
scroll to position [0, 0]
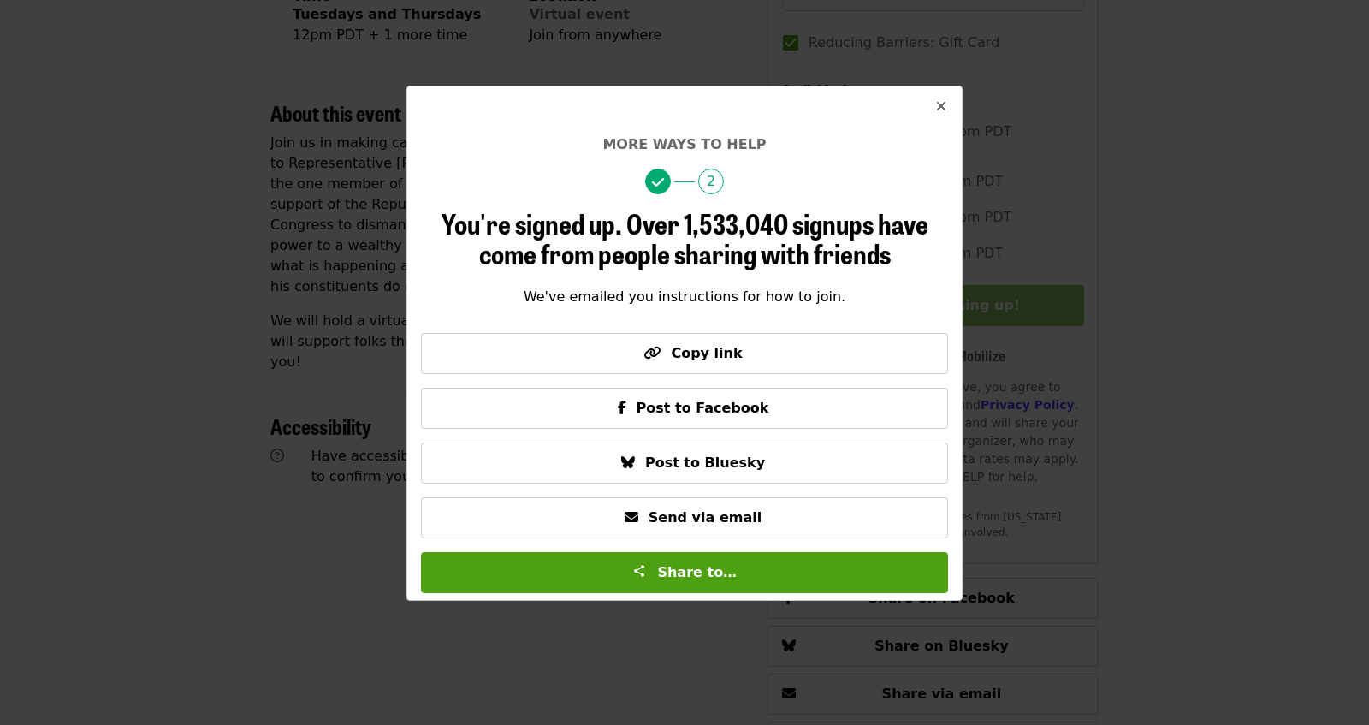
click at [945, 108] on icon "times icon" at bounding box center [941, 106] width 10 height 16
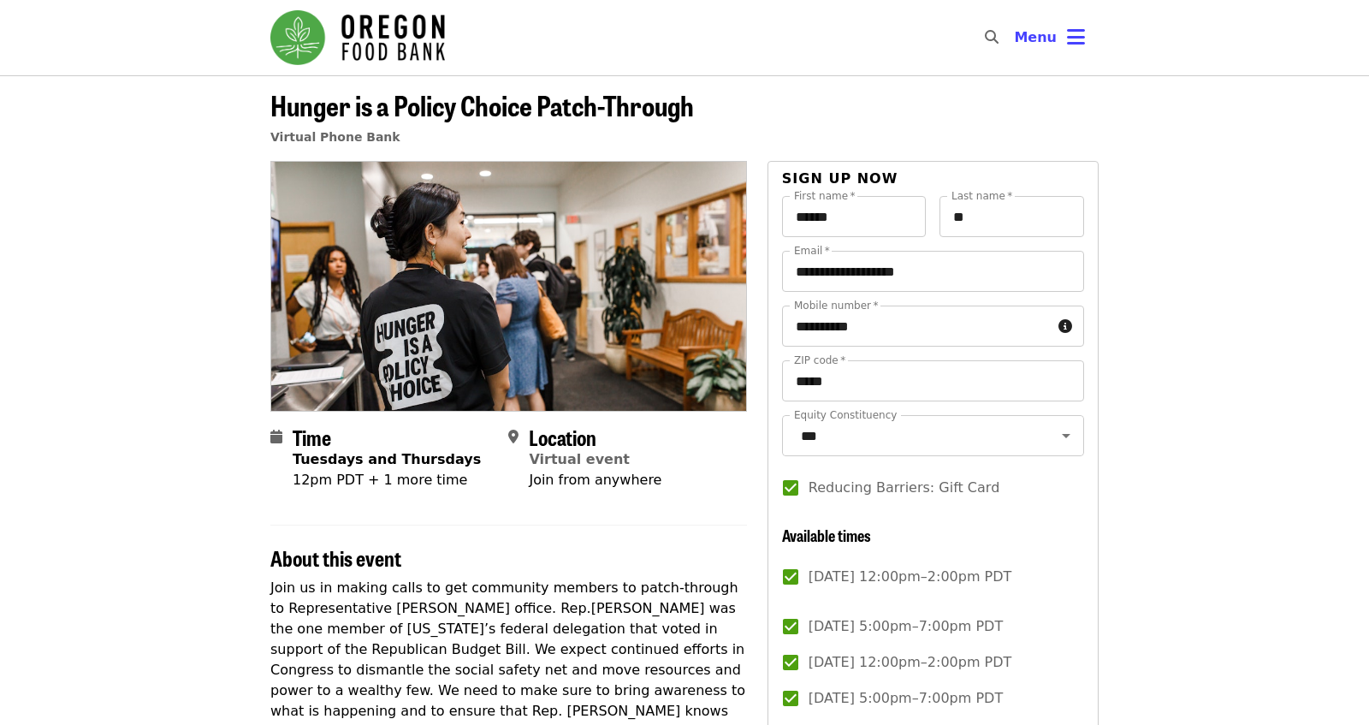
click at [321, 48] on img "Main navigation" at bounding box center [357, 37] width 175 height 55
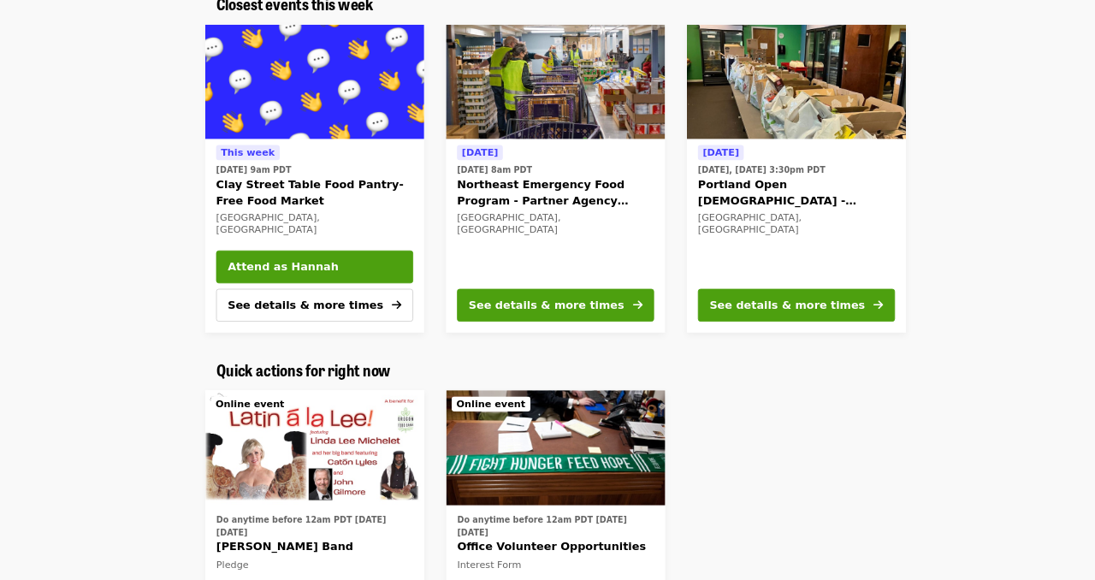
scroll to position [642, 0]
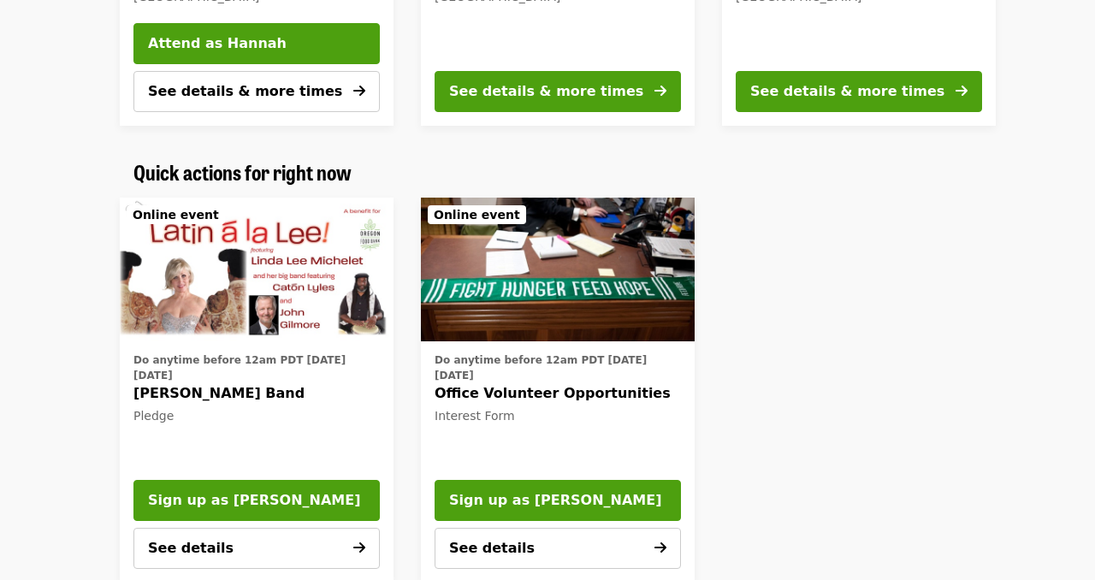
scroll to position [915, 0]
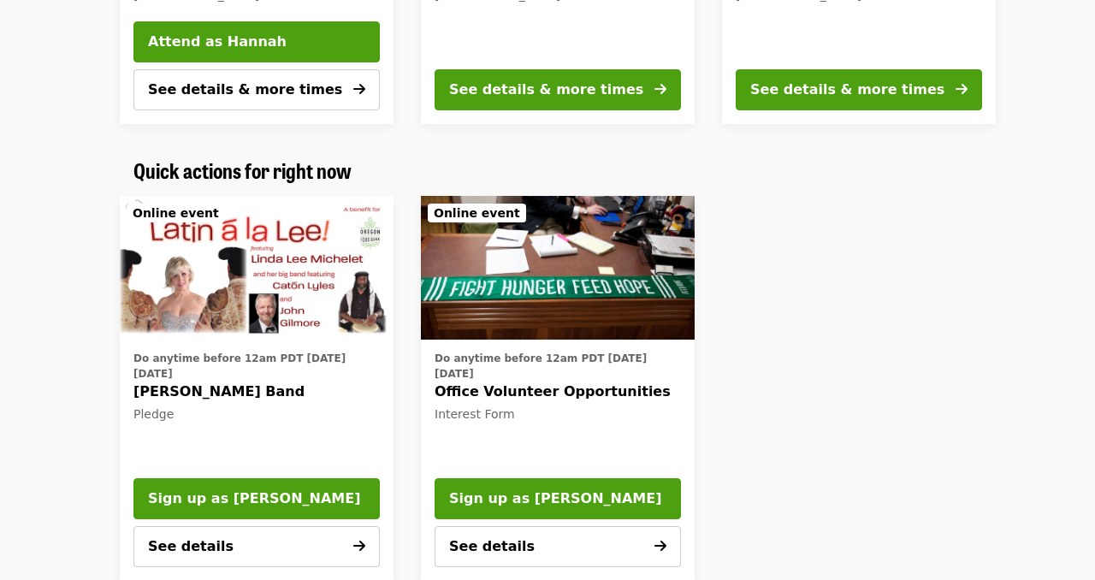
click at [624, 331] on img "Office Volunteer Opportunities" at bounding box center [558, 268] width 274 height 144
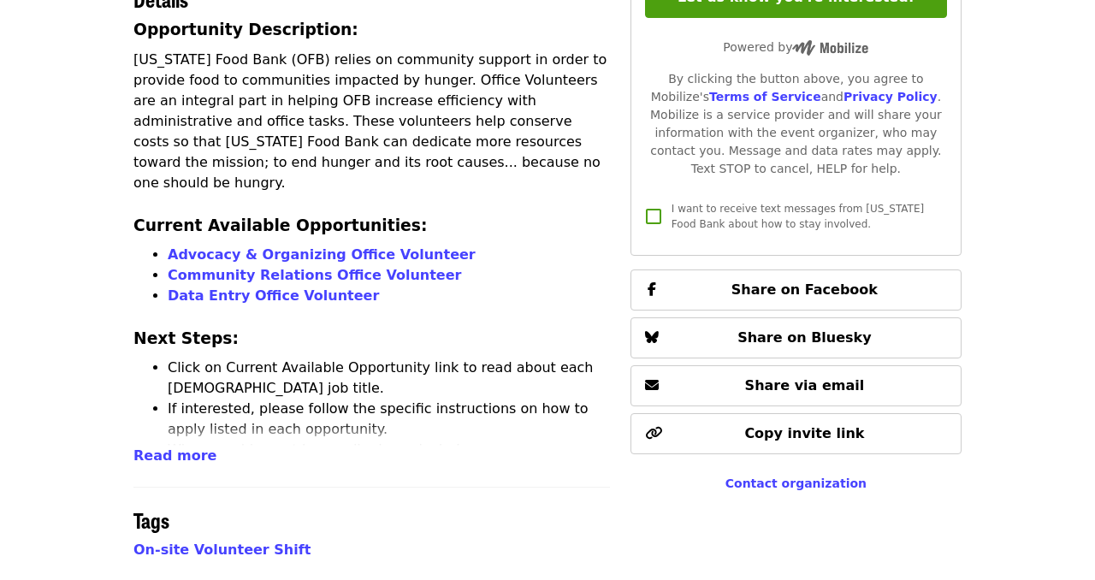
scroll to position [479, 0]
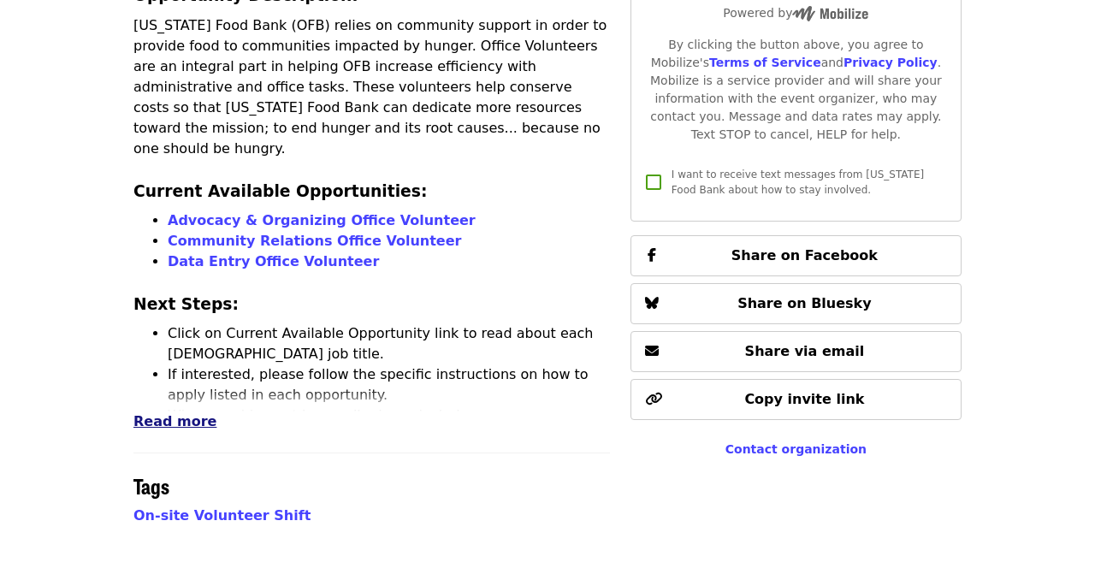
click at [187, 426] on span "Read more" at bounding box center [174, 421] width 83 height 16
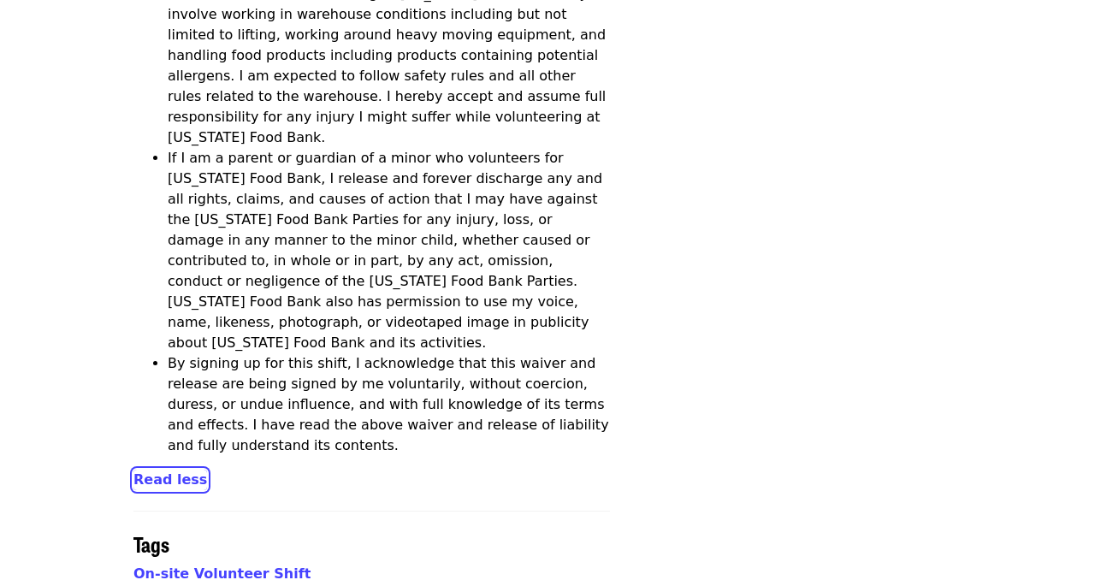
scroll to position [2770, 0]
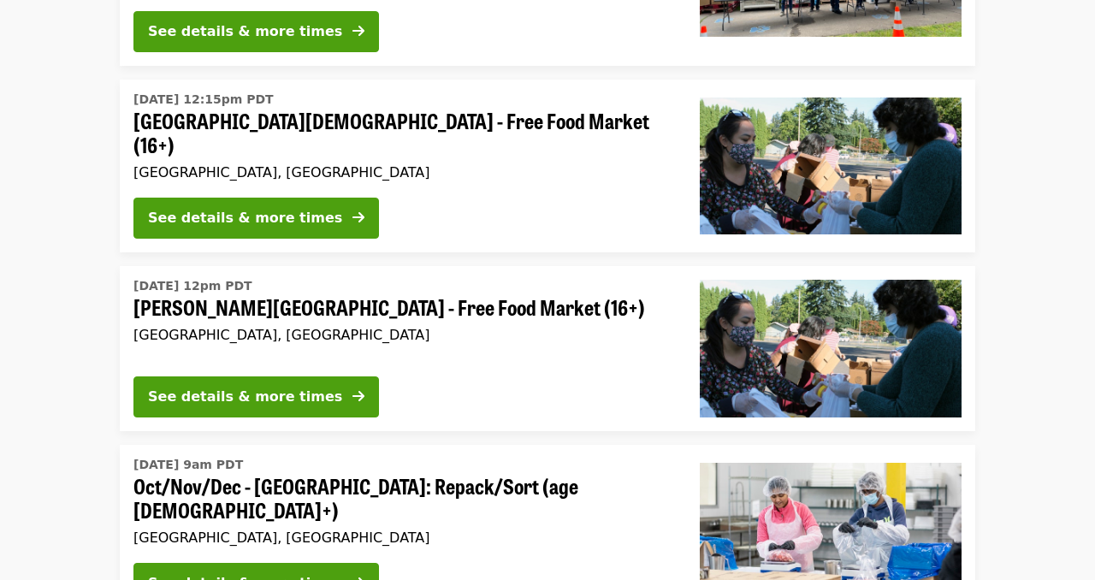
scroll to position [5638, 0]
